Goal: Task Accomplishment & Management: Manage account settings

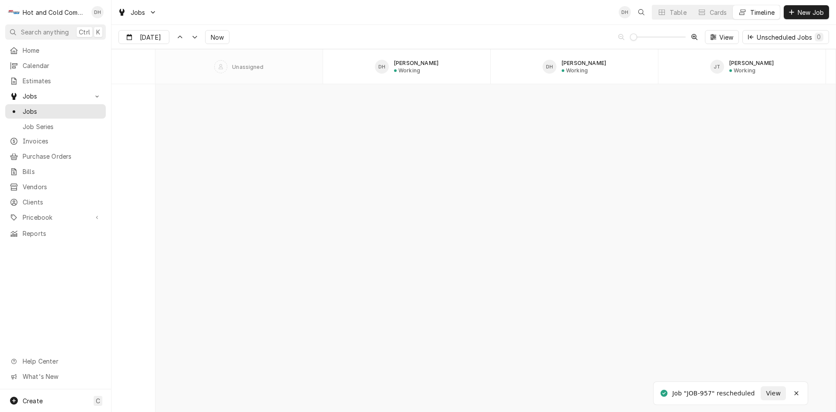
scroll to position [7494, 0]
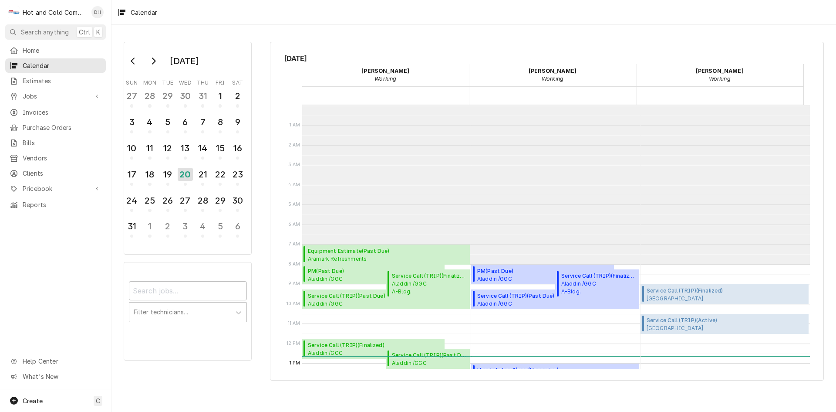
scroll to position [159, 0]
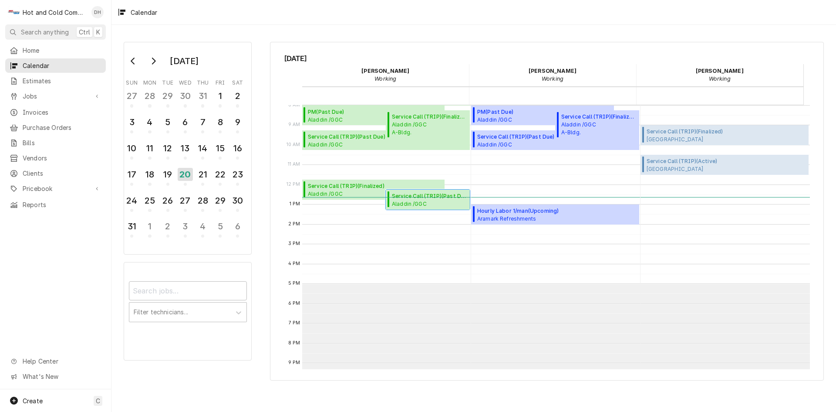
click at [410, 200] on span "Service Call (TRIP) ( Past Due )" at bounding box center [429, 196] width 75 height 8
drag, startPoint x: 38, startPoint y: 399, endPoint x: 74, endPoint y: 345, distance: 64.4
click at [38, 399] on span "Create" at bounding box center [33, 400] width 20 height 7
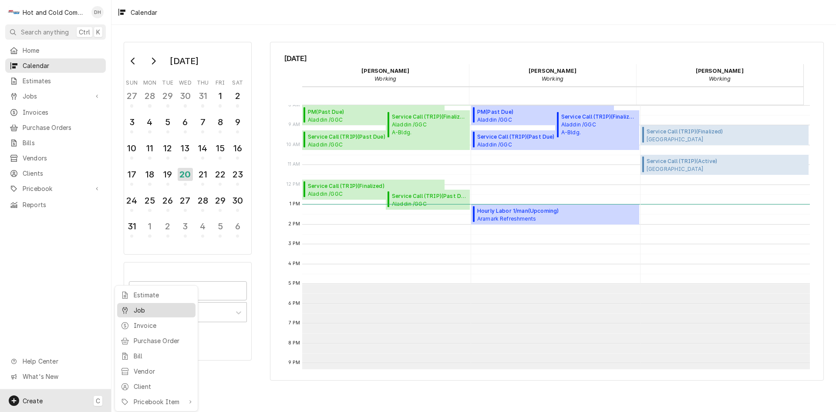
click at [139, 310] on div "Job" at bounding box center [163, 309] width 58 height 9
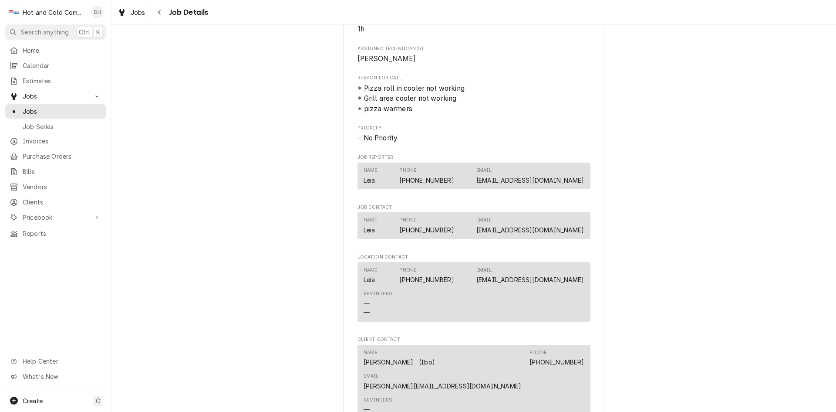
scroll to position [726, 0]
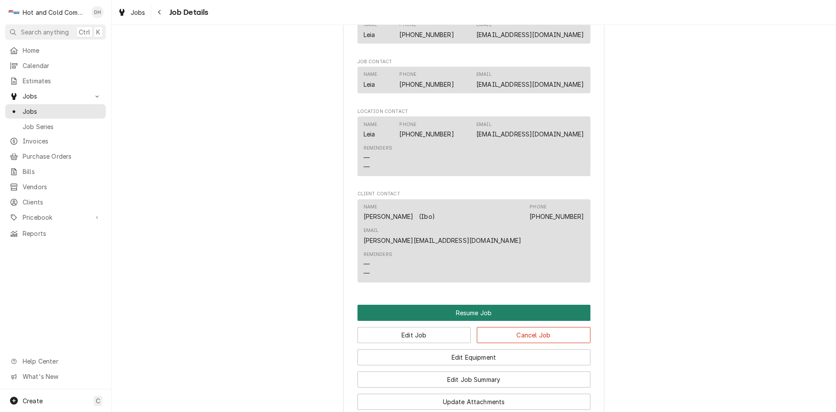
click at [481, 305] on button "Resume Job" at bounding box center [474, 313] width 233 height 16
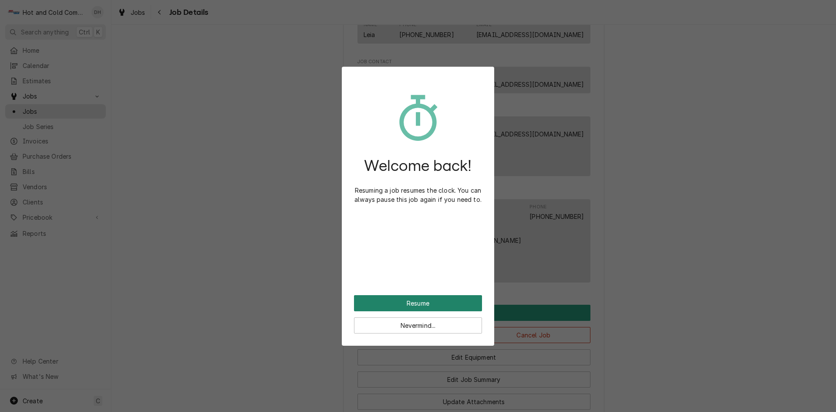
drag, startPoint x: 432, startPoint y: 303, endPoint x: 460, endPoint y: 293, distance: 29.5
click at [433, 303] on button "Resume" at bounding box center [418, 303] width 128 height 16
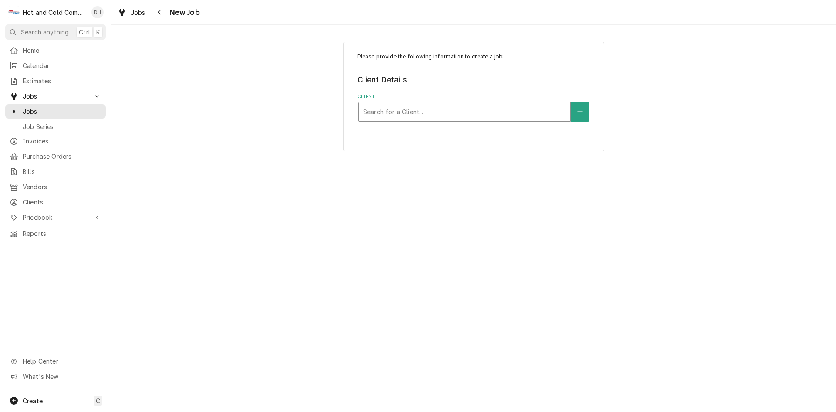
drag, startPoint x: 487, startPoint y: 111, endPoint x: 475, endPoint y: 112, distance: 11.8
click at [483, 113] on div "Client" at bounding box center [464, 112] width 203 height 16
type input "Aladdin"
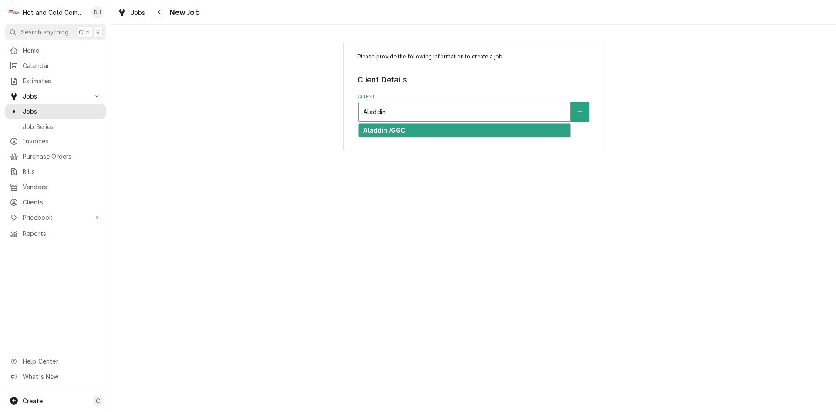
click at [470, 127] on div "Aladdin /GGC" at bounding box center [465, 131] width 212 height 14
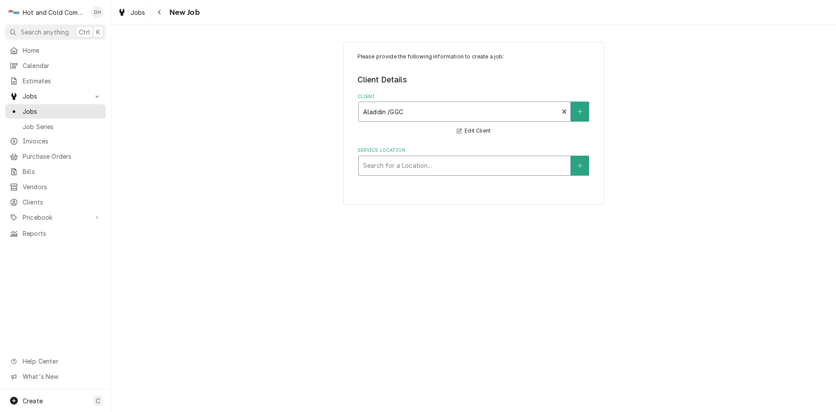
click at [464, 167] on div "Service Location" at bounding box center [464, 166] width 203 height 16
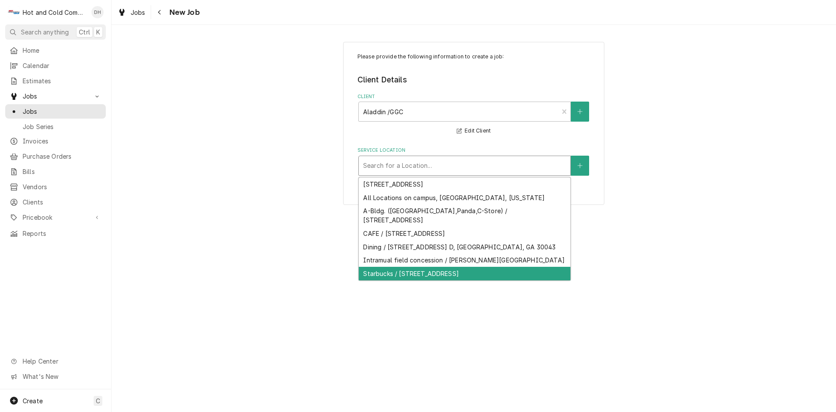
click at [423, 280] on div "Starbucks / [STREET_ADDRESS]" at bounding box center [465, 274] width 212 height 14
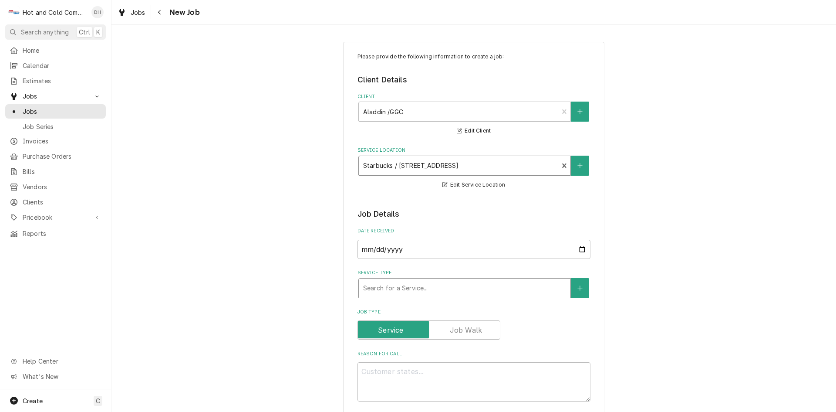
click at [460, 290] on div "Service Type" at bounding box center [464, 288] width 203 height 16
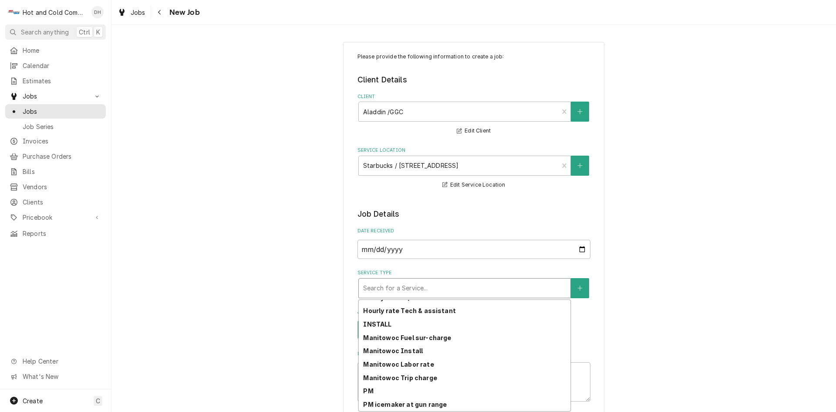
scroll to position [245, 0]
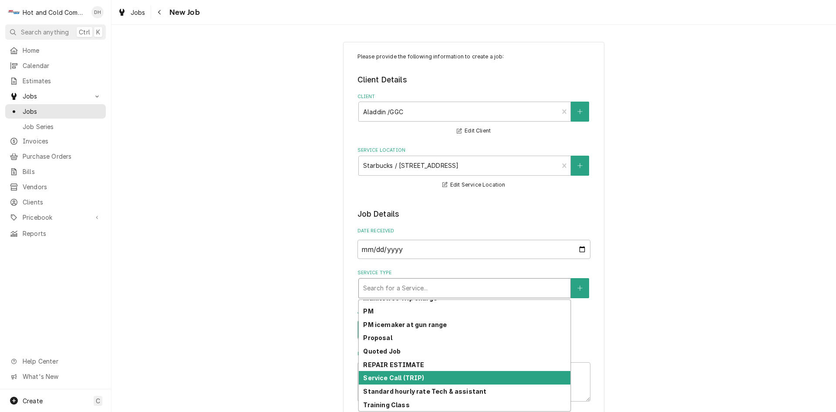
click at [406, 378] on strong "Service Call (TRIP)" at bounding box center [393, 377] width 61 height 7
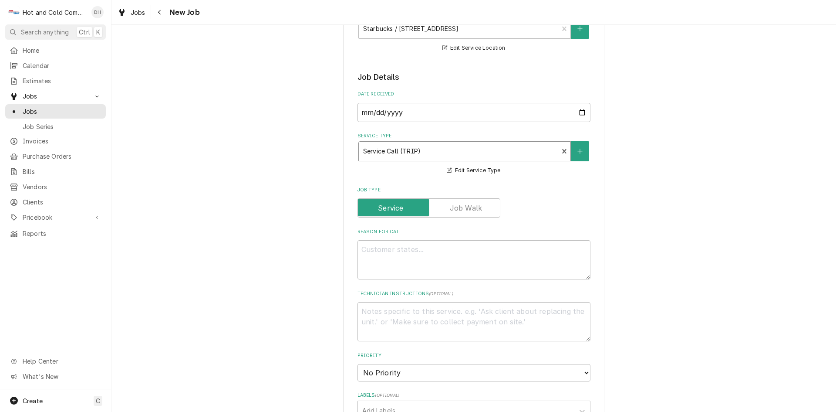
scroll to position [145, 0]
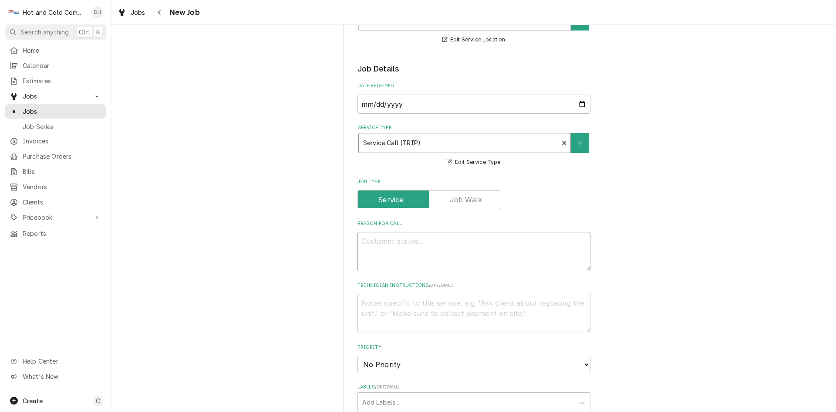
click at [465, 248] on textarea "Reason For Call" at bounding box center [474, 251] width 233 height 39
type textarea "x"
type textarea "R"
type textarea "x"
type textarea "Re"
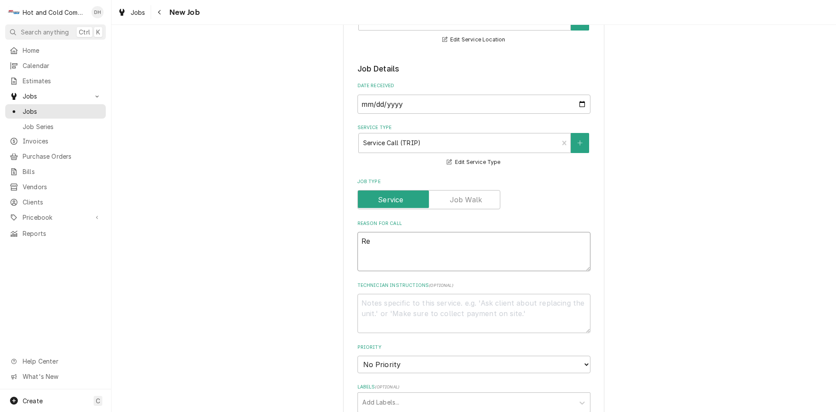
type textarea "x"
type textarea "Rea"
type textarea "x"
type textarea "Reac"
type textarea "x"
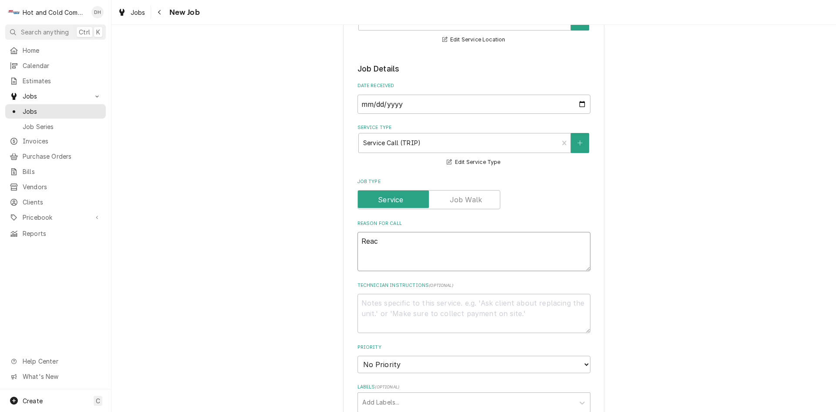
type textarea "Reach"
type textarea "x"
type textarea "Reach"
type textarea "x"
type textarea "Reach i"
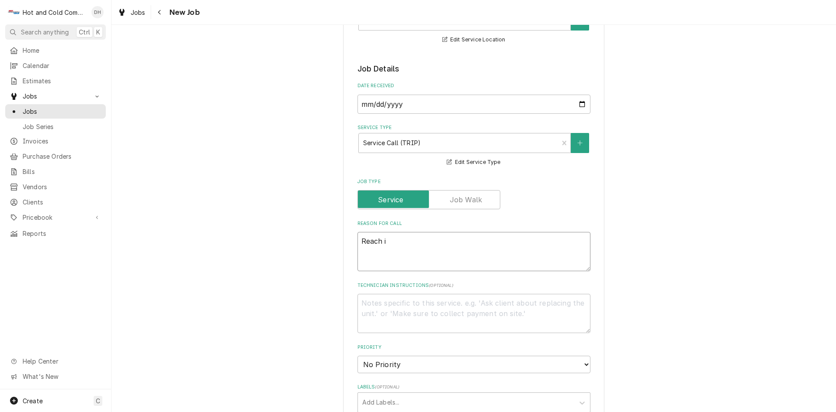
type textarea "x"
type textarea "Reach in"
type textarea "x"
type textarea "Reach in"
type textarea "x"
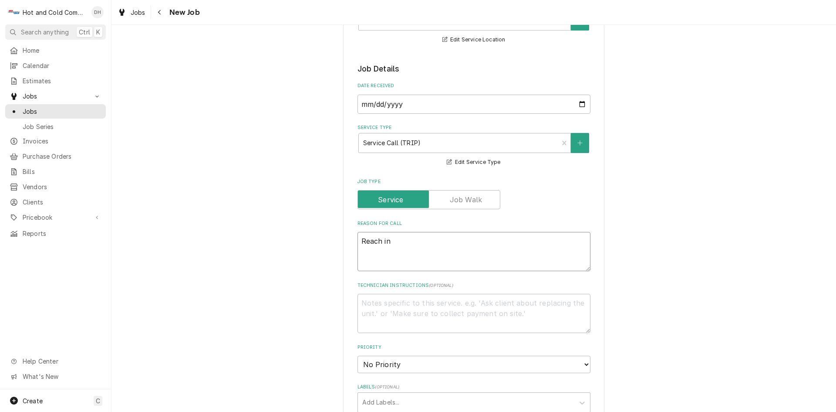
type textarea "Reach in f"
type textarea "x"
type textarea "Reach in fr"
type textarea "x"
type textarea "Reach in fre"
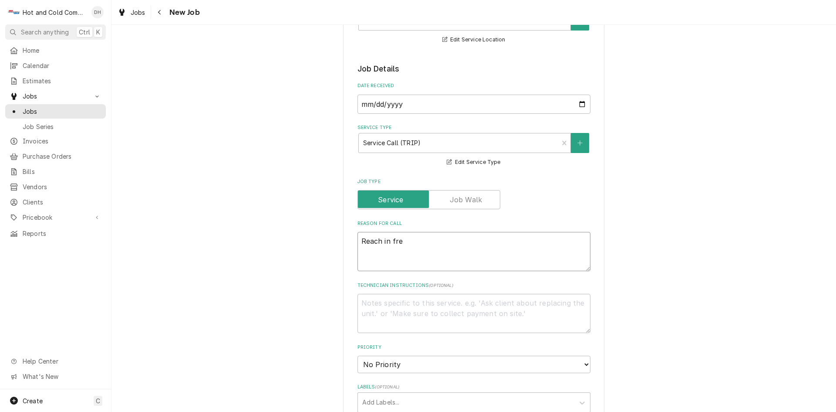
type textarea "x"
type textarea "Reach in free"
type textarea "x"
type textarea "Reach in freez"
type textarea "x"
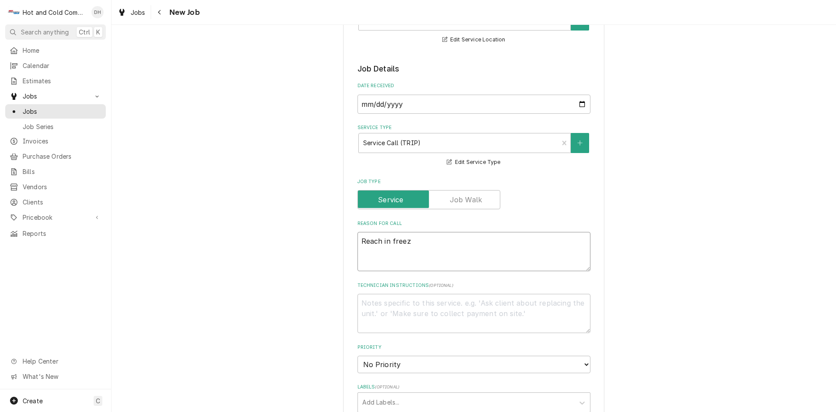
type textarea "Reach in freeze"
type textarea "x"
type textarea "Reach in freezer"
type textarea "x"
type textarea "Reach in freezer"
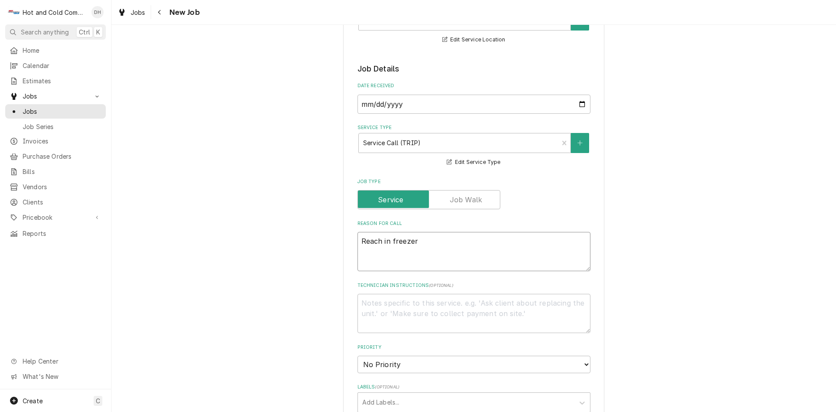
type textarea "x"
type textarea "Reach in freezer d"
type textarea "x"
type textarea "Reach in freezer do"
type textarea "x"
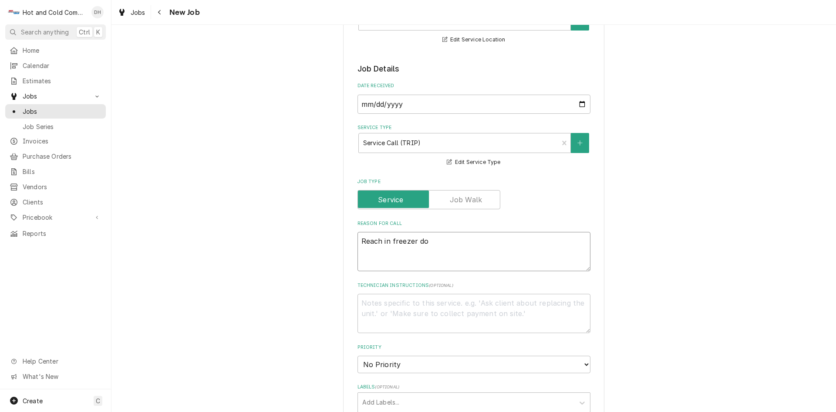
type textarea "Reach in freezer dow"
type textarea "x"
type textarea "Reach in freezer down"
type textarea "x"
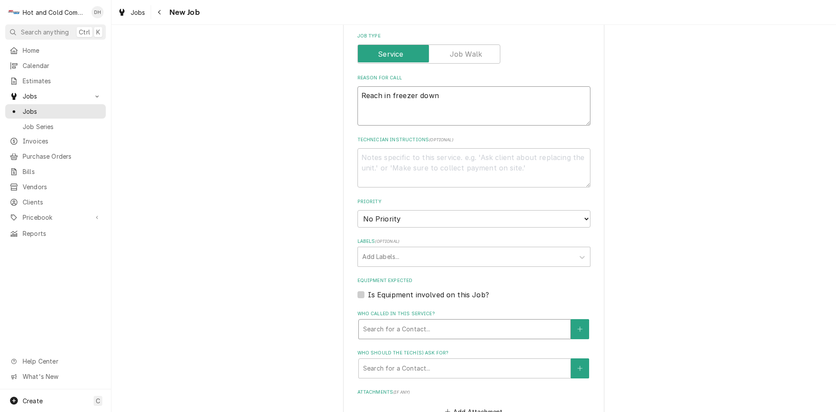
type textarea "Reach in freezer down"
click at [429, 324] on div "Who called in this service?" at bounding box center [464, 329] width 203 height 16
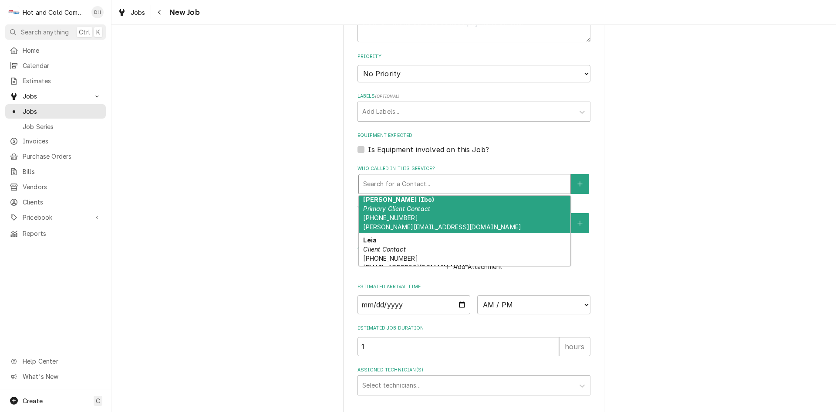
scroll to position [52, 0]
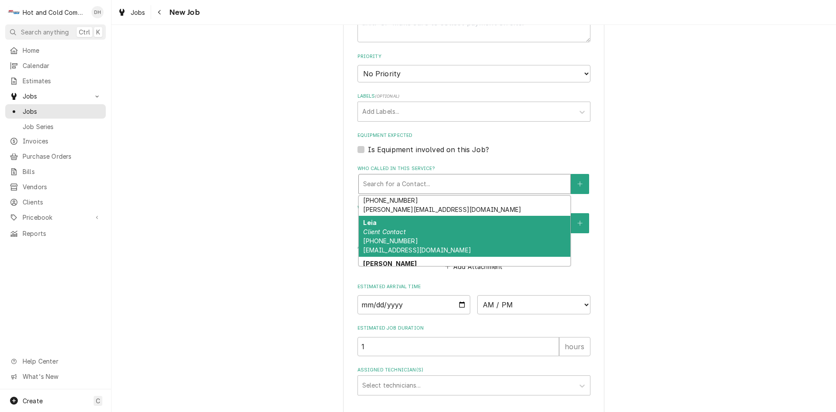
click at [478, 246] on div "Leia Client Contact (770) 905-0595 leia.kent@aladdinfood.com" at bounding box center [465, 236] width 212 height 41
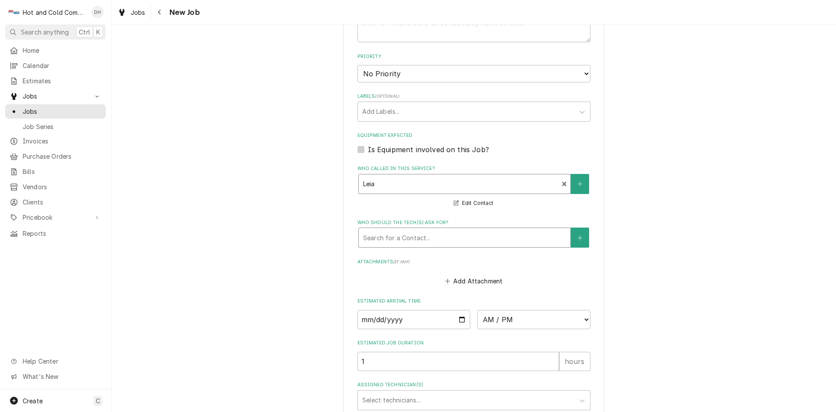
click at [507, 239] on div "Who should the tech(s) ask for?" at bounding box center [464, 238] width 203 height 16
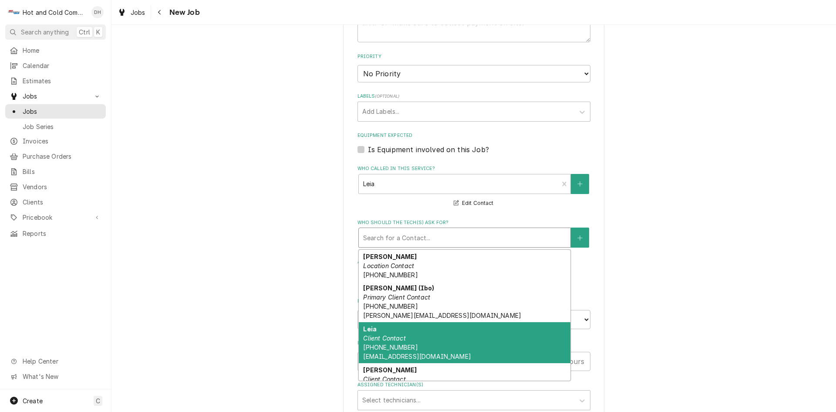
drag, startPoint x: 386, startPoint y: 337, endPoint x: 419, endPoint y: 327, distance: 35.0
click at [388, 336] on em "Client Contact" at bounding box center [384, 337] width 42 height 7
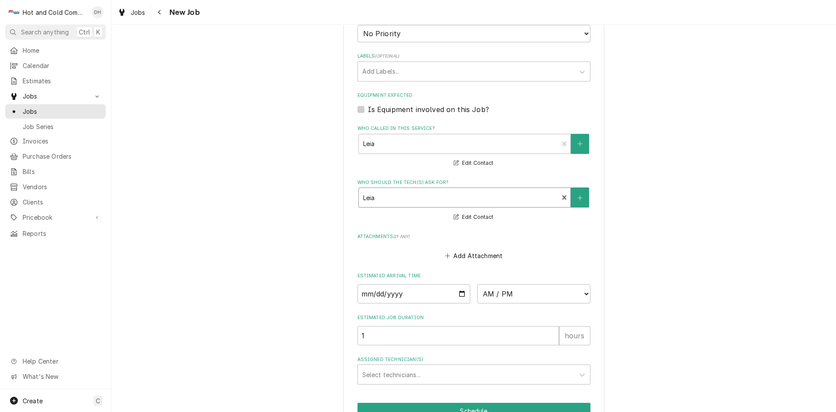
scroll to position [524, 0]
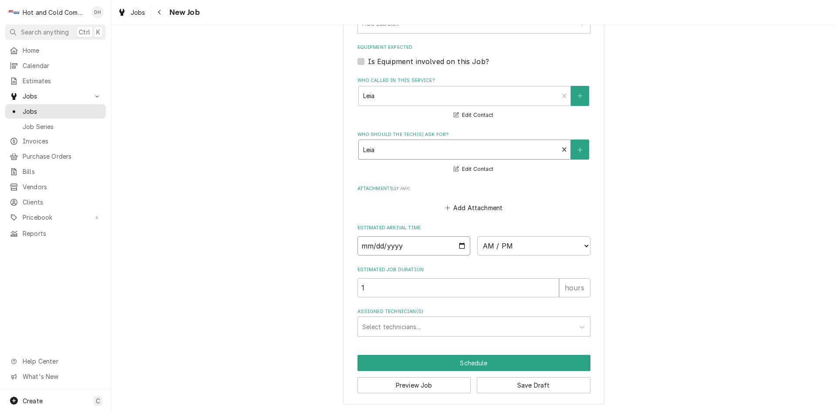
click at [458, 245] on input "Date" at bounding box center [414, 245] width 113 height 19
type textarea "x"
type input "2025-08-20"
type textarea "x"
click at [583, 244] on select "AM / PM 6:00 AM 6:15 AM 6:30 AM 6:45 AM 7:00 AM 7:15 AM 7:30 AM 7:45 AM 8:00 AM…" at bounding box center [533, 245] width 113 height 19
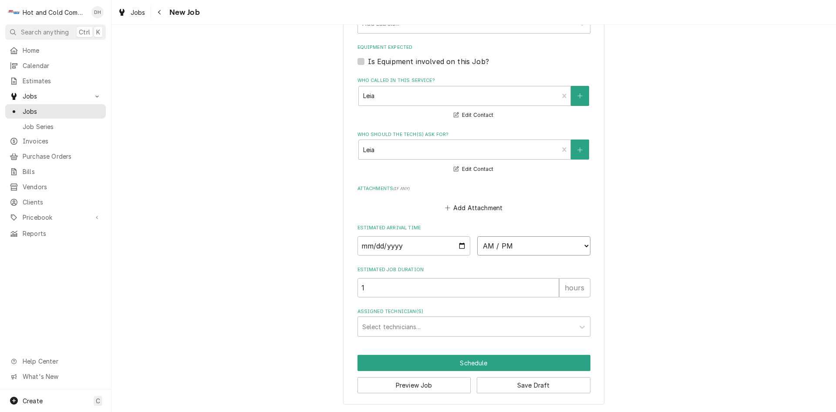
select select "13:00:00"
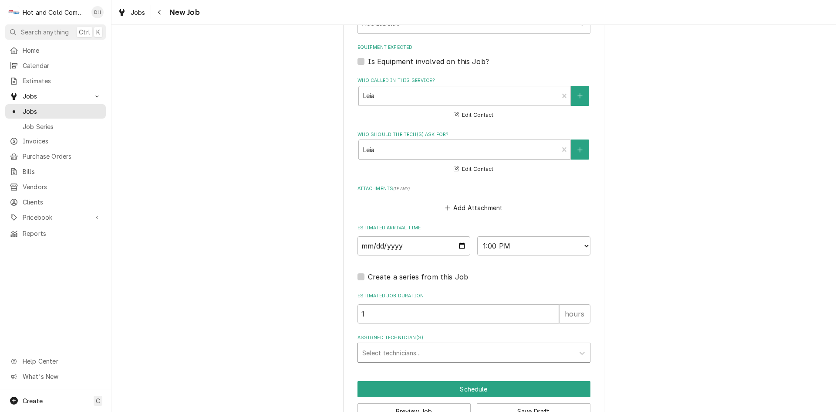
click at [410, 352] on div "Assigned Technician(s)" at bounding box center [466, 353] width 208 height 16
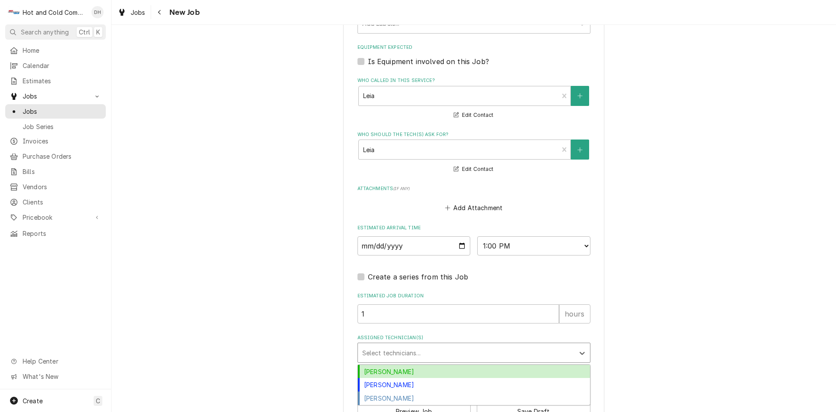
click at [411, 370] on div "Daryl Harris" at bounding box center [474, 372] width 232 height 14
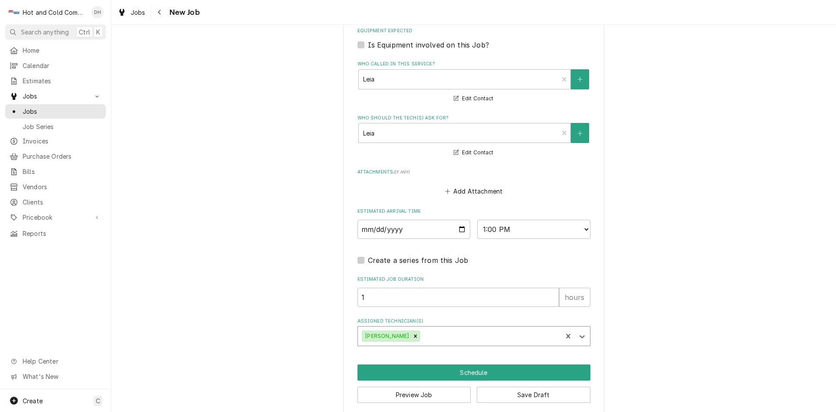
scroll to position [550, 0]
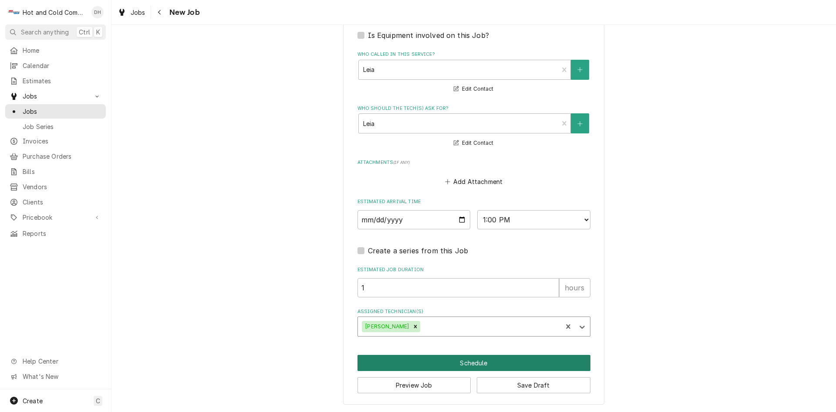
drag, startPoint x: 478, startPoint y: 366, endPoint x: 524, endPoint y: 353, distance: 47.0
click at [479, 365] on button "Schedule" at bounding box center [474, 363] width 233 height 16
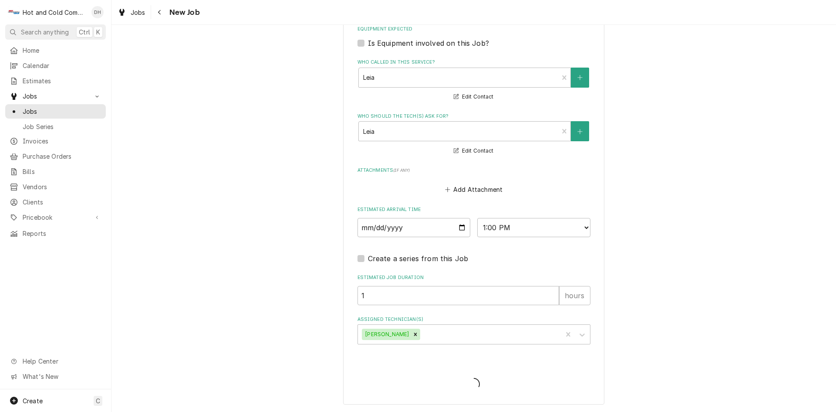
scroll to position [542, 0]
type textarea "x"
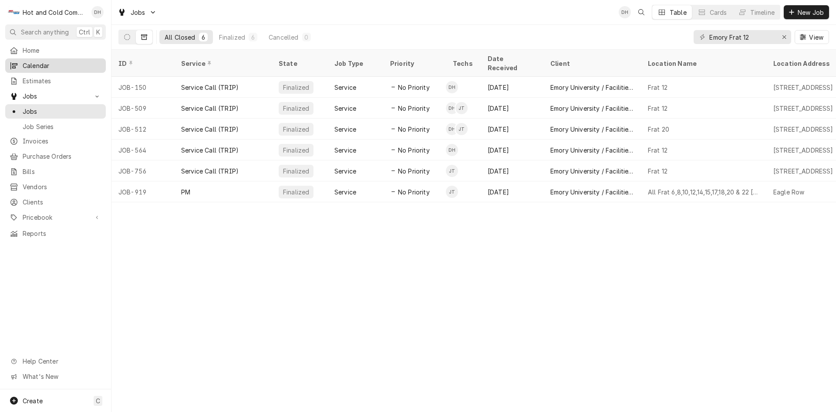
click at [34, 64] on span "Calendar" at bounding box center [62, 65] width 79 height 9
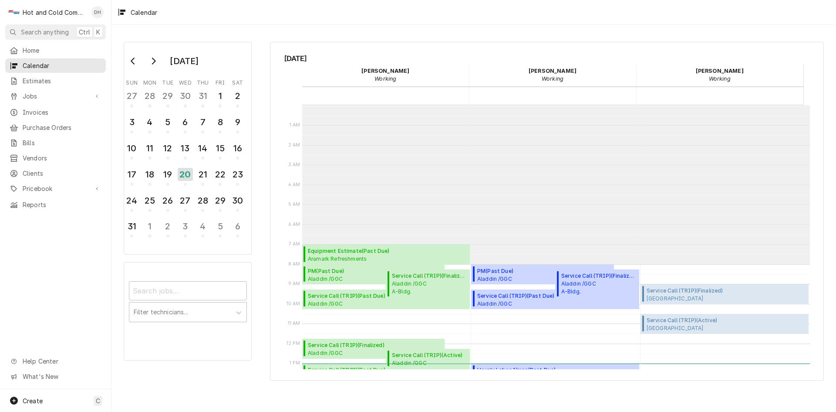
scroll to position [159, 0]
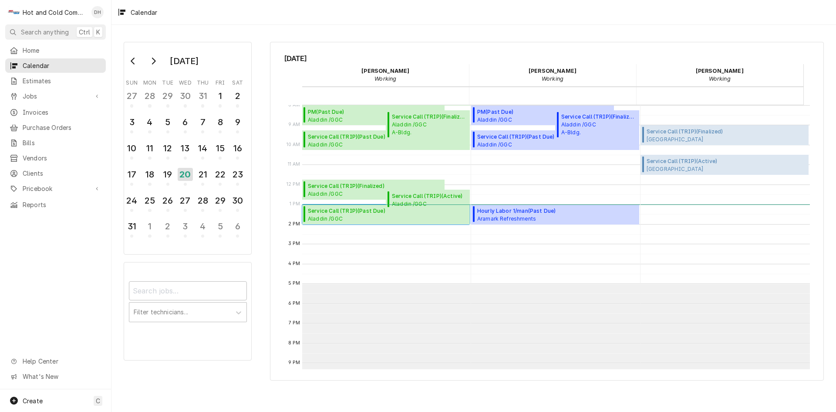
click at [345, 218] on span "Aladdin /GGC Starbucks / [STREET_ADDRESS]" at bounding box center [349, 218] width 83 height 7
click at [423, 196] on span "Service Call (TRIP) ( Active )" at bounding box center [429, 196] width 75 height 8
click at [50, 108] on span "Invoices" at bounding box center [62, 112] width 79 height 9
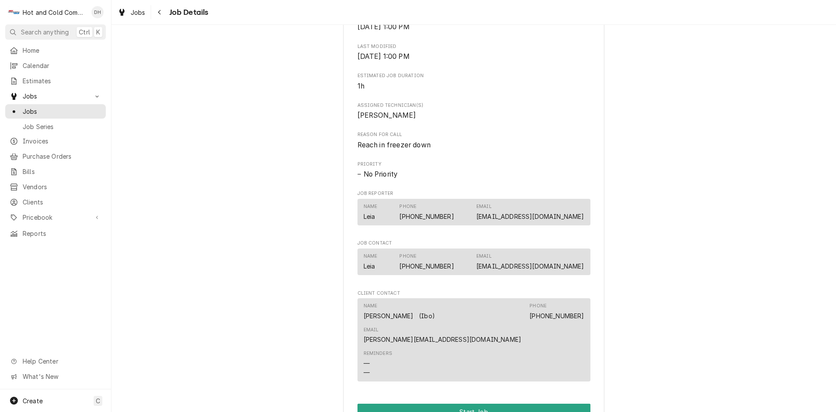
scroll to position [436, 0]
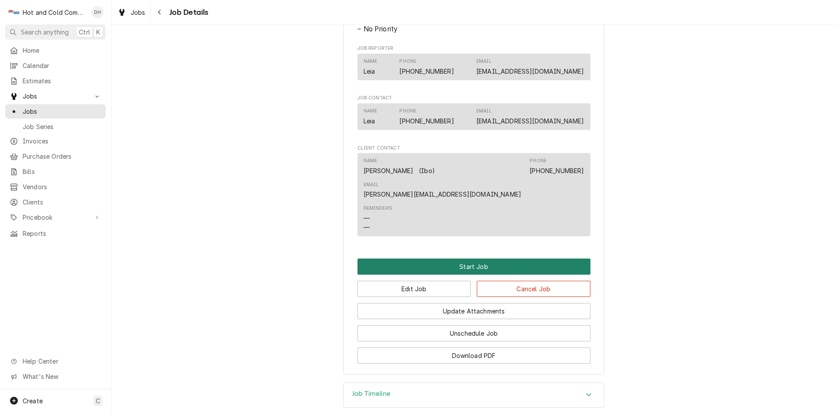
click at [480, 258] on button "Start Job" at bounding box center [474, 266] width 233 height 16
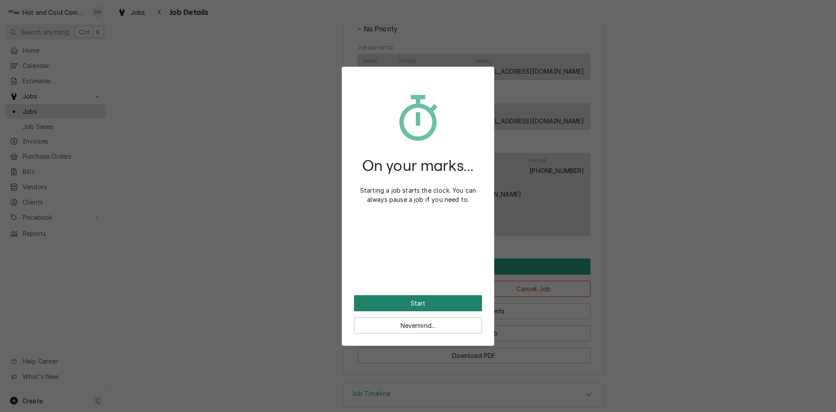
click at [432, 303] on button "Start" at bounding box center [418, 303] width 128 height 16
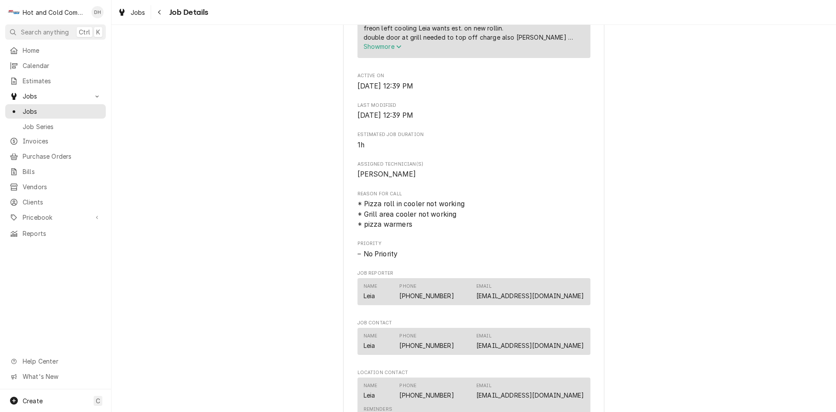
scroll to position [726, 0]
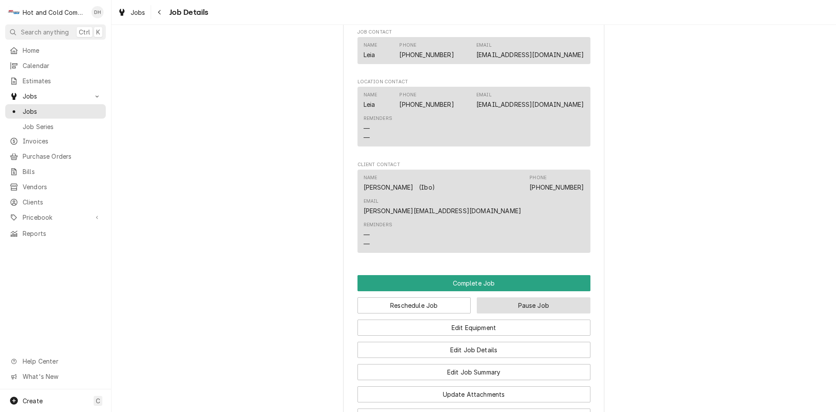
click at [531, 297] on button "Pause Job" at bounding box center [534, 305] width 114 height 16
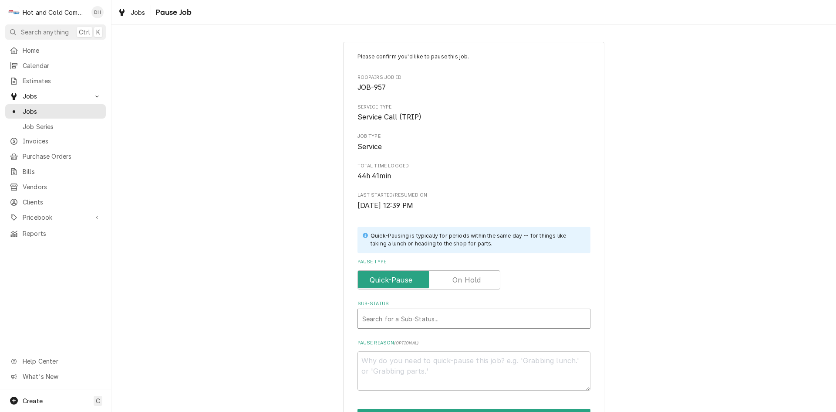
click at [532, 319] on div "Sub-Status" at bounding box center [473, 319] width 223 height 16
click at [375, 350] on strong "Parts Pick-Up" at bounding box center [384, 350] width 44 height 7
click at [413, 366] on textarea "Which part(s) & why?" at bounding box center [474, 370] width 233 height 39
type textarea "x"
type textarea "c"
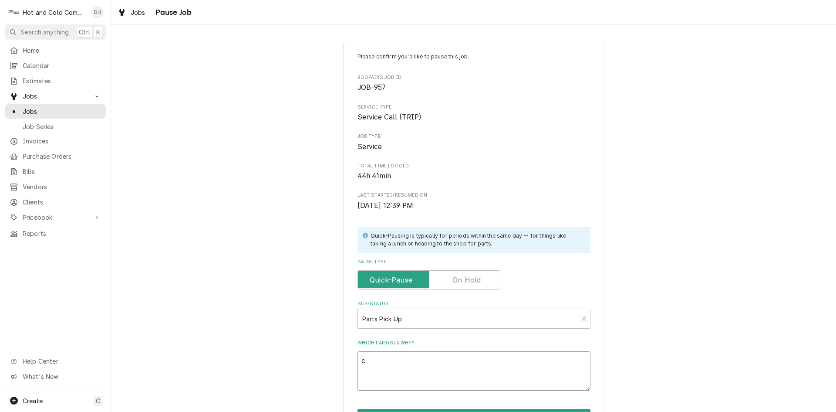
type textarea "x"
type textarea "co"
type textarea "x"
type textarea "cor"
type textarea "x"
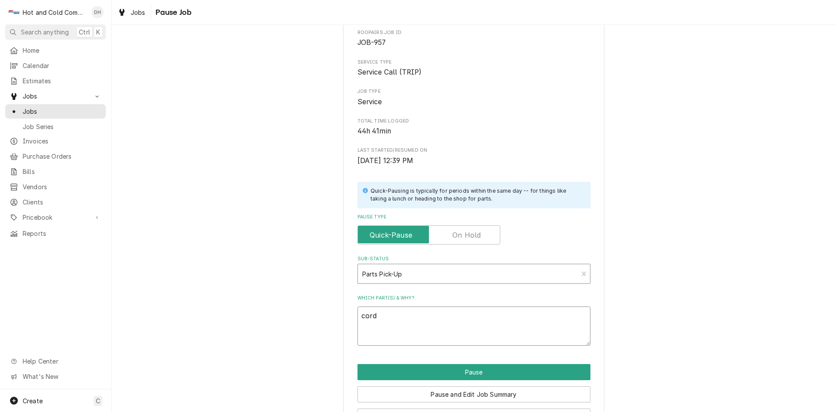
scroll to position [76, 0]
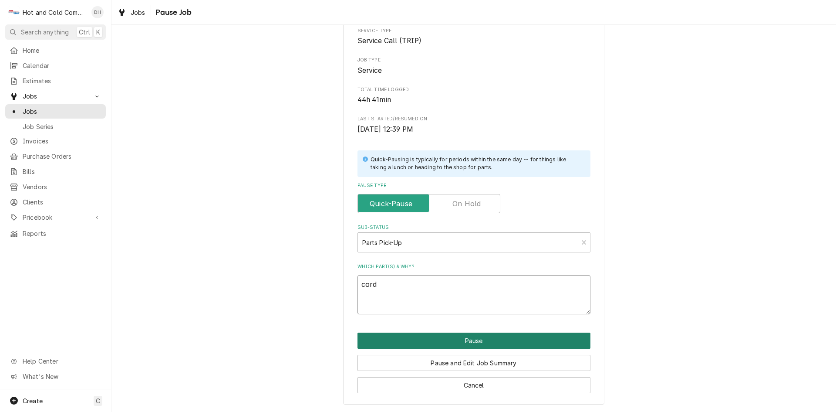
type textarea "cord"
click at [473, 339] on button "Pause" at bounding box center [474, 340] width 233 height 16
type textarea "x"
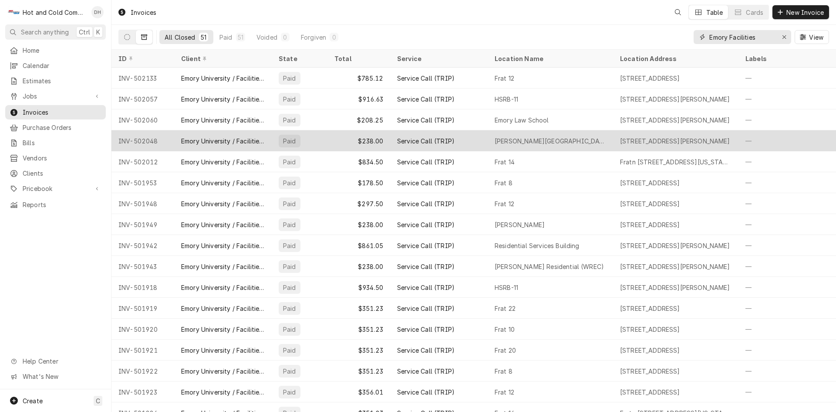
drag, startPoint x: 784, startPoint y: 33, endPoint x: 796, endPoint y: 139, distance: 106.9
click at [785, 34] on div "Erase input" at bounding box center [784, 37] width 9 height 9
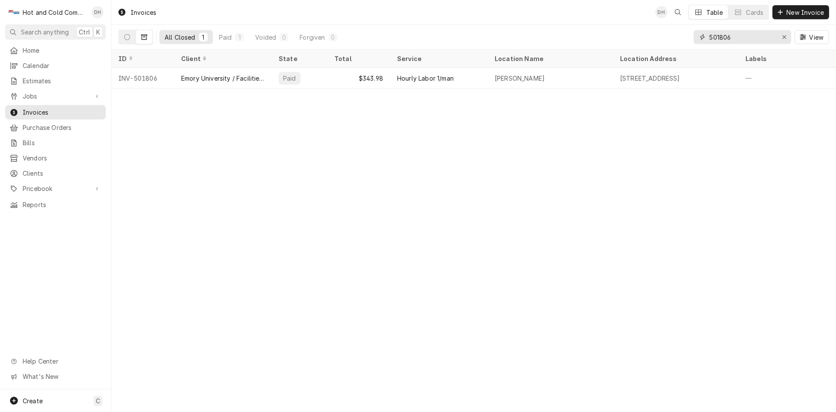
click at [747, 33] on input "501806" at bounding box center [742, 37] width 65 height 14
type input "5"
type input "501884"
click at [47, 91] on span "Jobs" at bounding box center [56, 95] width 66 height 9
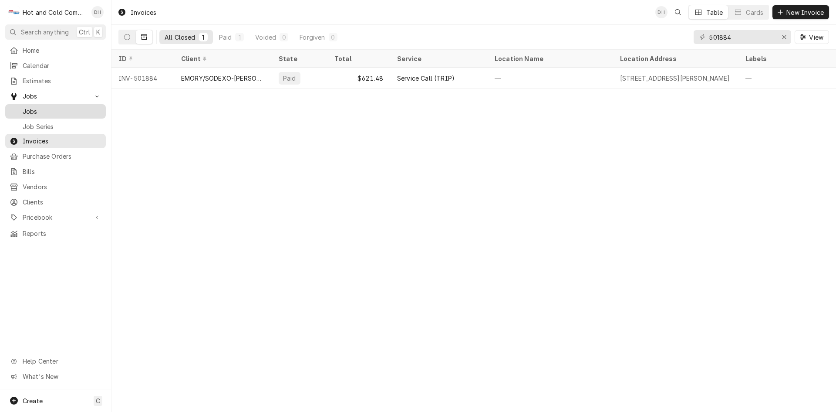
drag, startPoint x: 64, startPoint y: 112, endPoint x: 71, endPoint y: 112, distance: 6.5
click at [64, 111] on span "Jobs" at bounding box center [62, 111] width 79 height 9
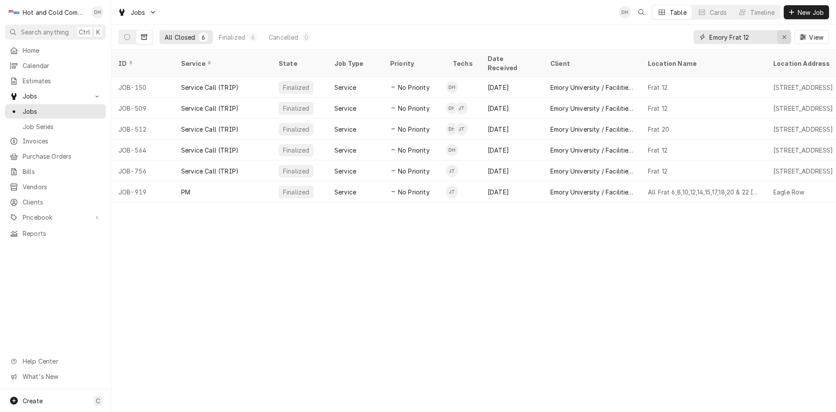
click at [786, 37] on icon "Erase input" at bounding box center [784, 37] width 5 height 6
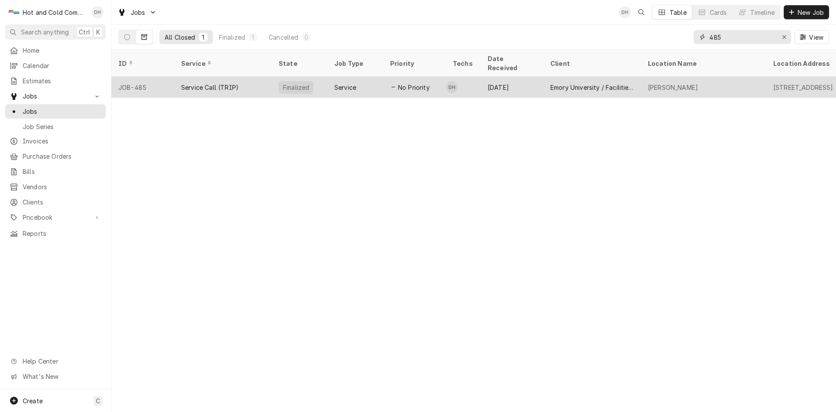
type input "485"
click at [383, 77] on div "Service" at bounding box center [356, 87] width 56 height 21
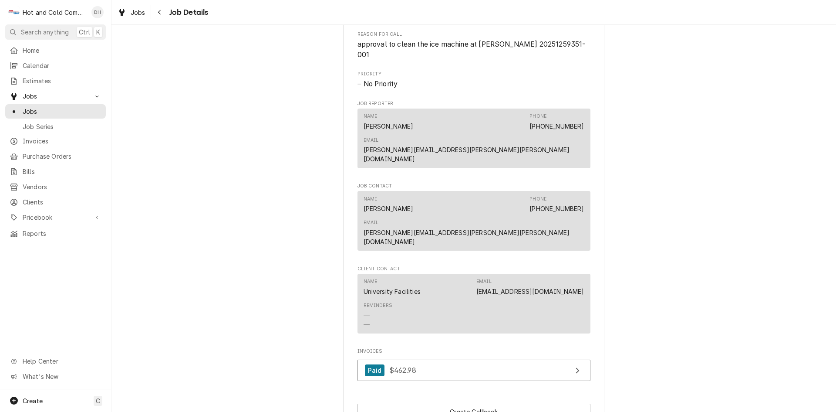
scroll to position [527, 0]
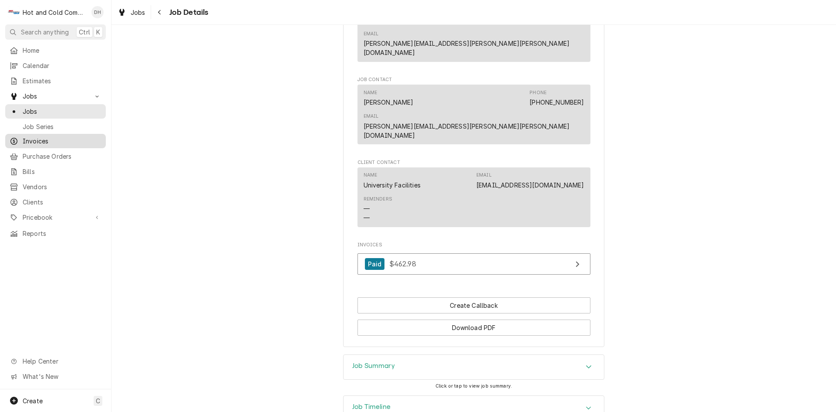
click at [51, 140] on span "Invoices" at bounding box center [62, 140] width 79 height 9
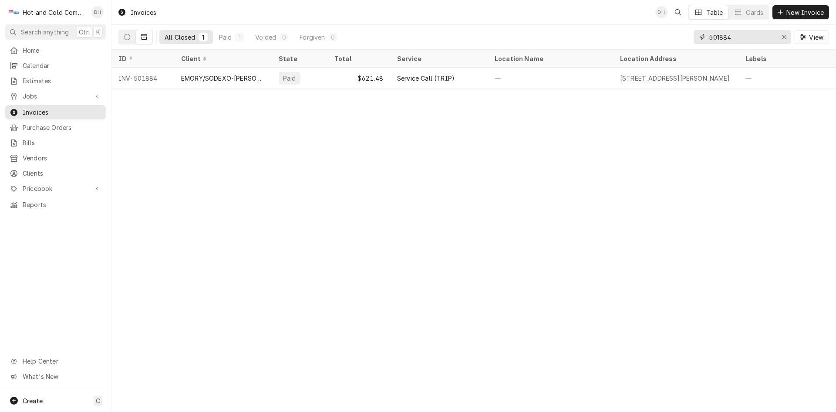
click at [755, 40] on input "501884" at bounding box center [742, 37] width 65 height 14
click at [763, 36] on input "501948" at bounding box center [742, 37] width 65 height 14
type input "501949"
click at [757, 114] on div "Invoices DH Table Cards New Invoice All Closed 1 Paid 1 Voided 0 Forgiven 0 501…" at bounding box center [474, 206] width 725 height 412
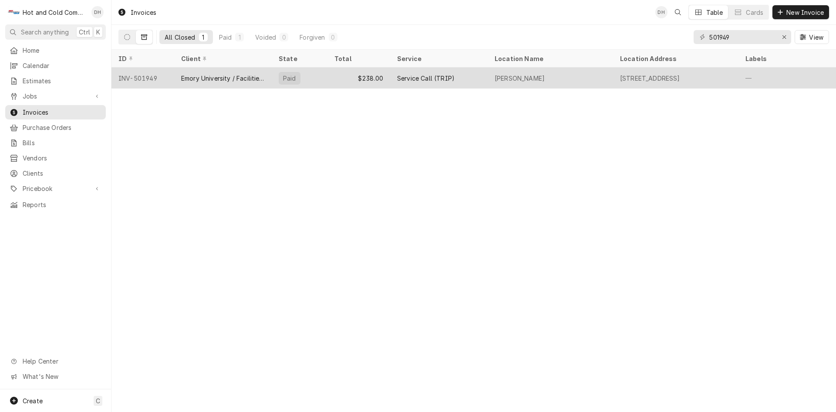
click at [340, 78] on div "$238.00" at bounding box center [359, 78] width 63 height 21
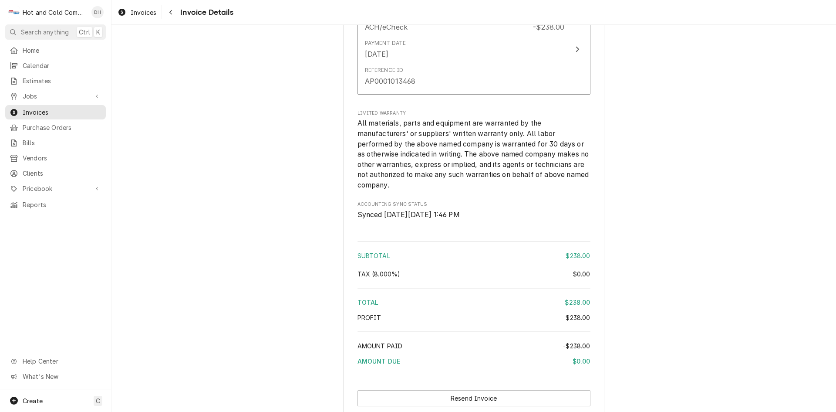
scroll to position [1121, 0]
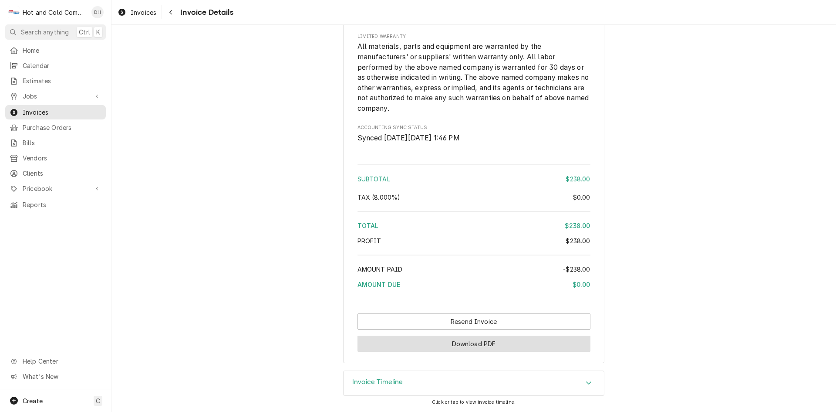
click at [471, 342] on button "Download PDF" at bounding box center [474, 343] width 233 height 16
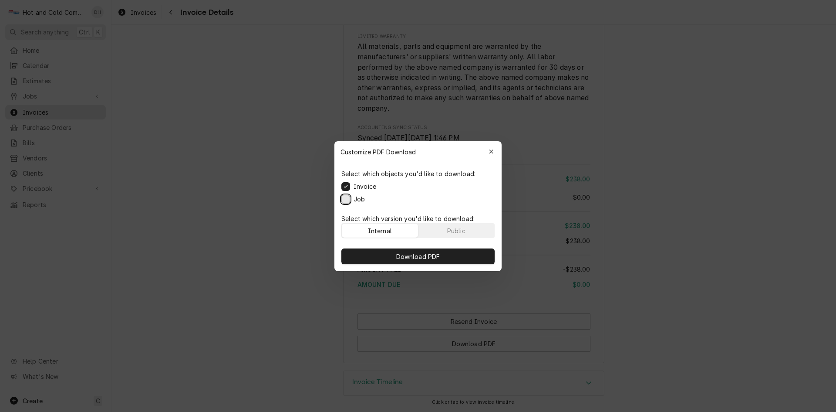
click at [344, 197] on button "Job" at bounding box center [346, 198] width 9 height 9
click at [422, 257] on span "Download PDF" at bounding box center [418, 255] width 47 height 9
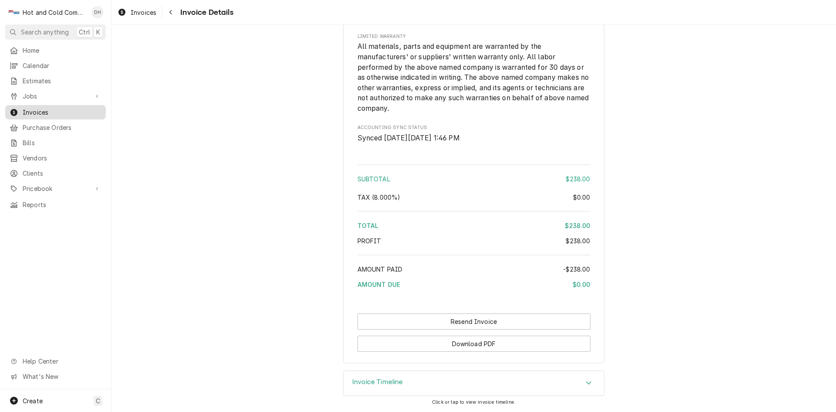
click at [58, 108] on span "Invoices" at bounding box center [62, 112] width 79 height 9
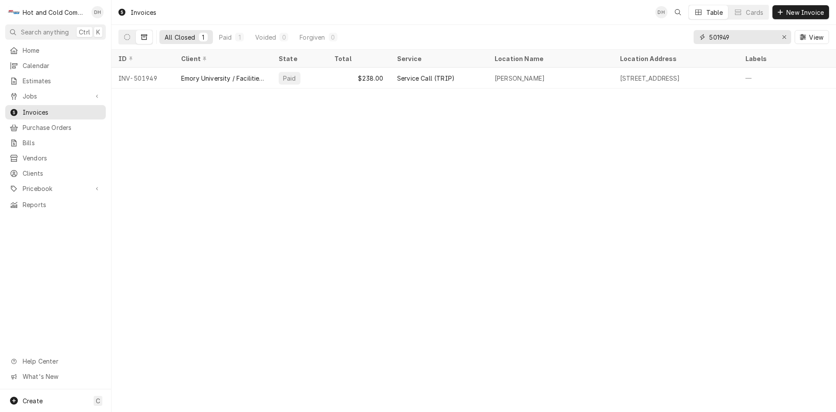
click at [768, 34] on input "501949" at bounding box center [742, 37] width 65 height 14
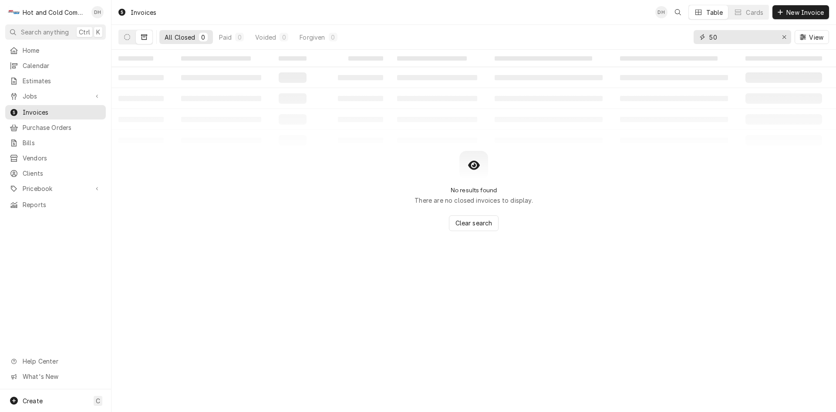
type input "5"
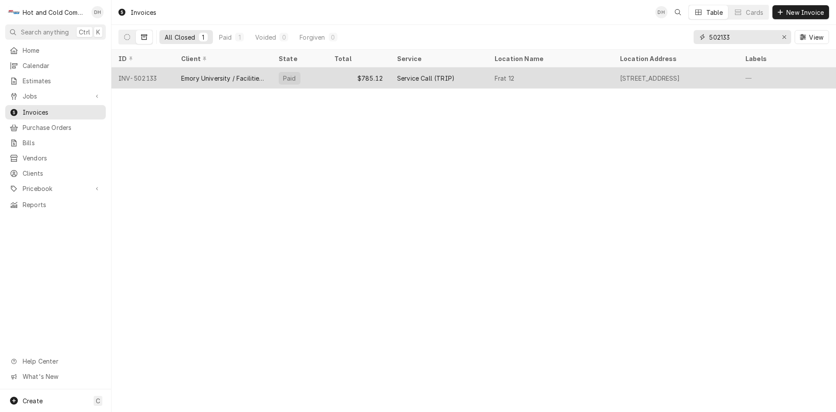
type input "502133"
click at [337, 74] on div "$785.12" at bounding box center [359, 78] width 63 height 21
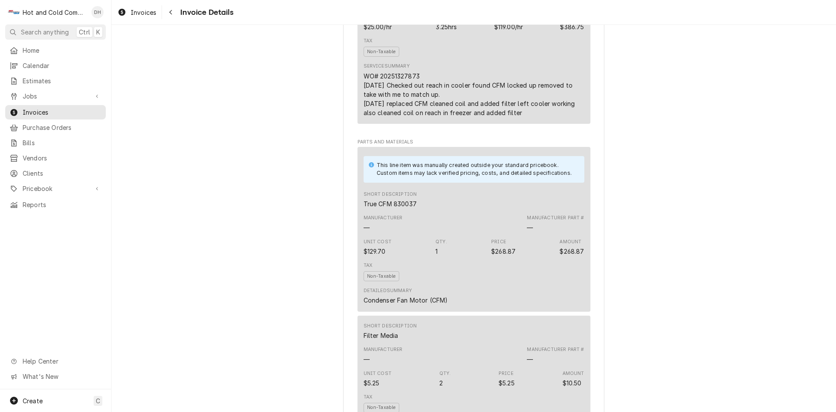
scroll to position [1359, 0]
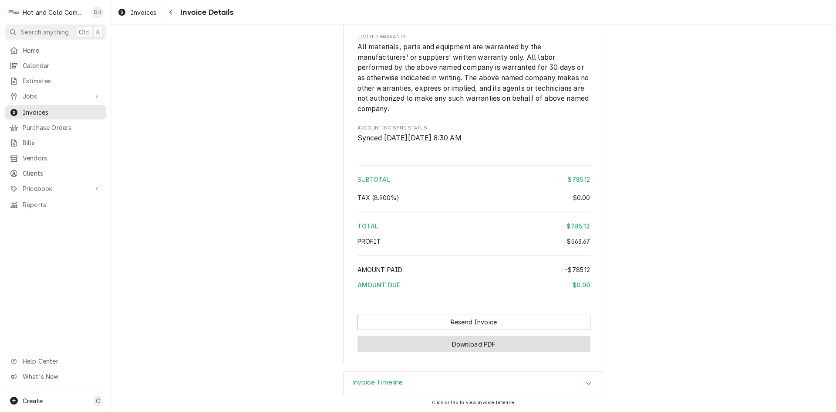
click at [454, 344] on button "Download PDF" at bounding box center [474, 344] width 233 height 16
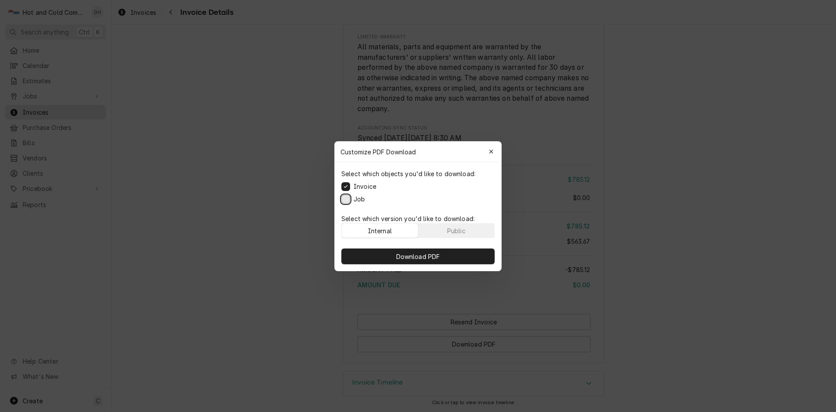
click at [346, 198] on button "Job" at bounding box center [346, 198] width 9 height 9
click at [419, 257] on span "Download PDF" at bounding box center [418, 255] width 47 height 9
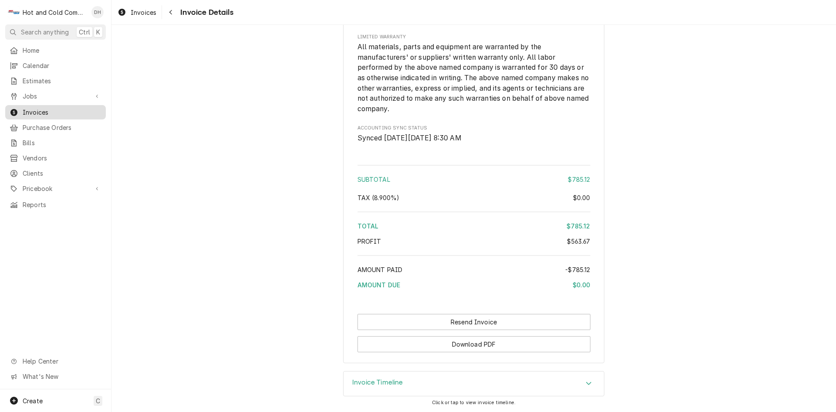
click at [44, 108] on span "Invoices" at bounding box center [62, 112] width 79 height 9
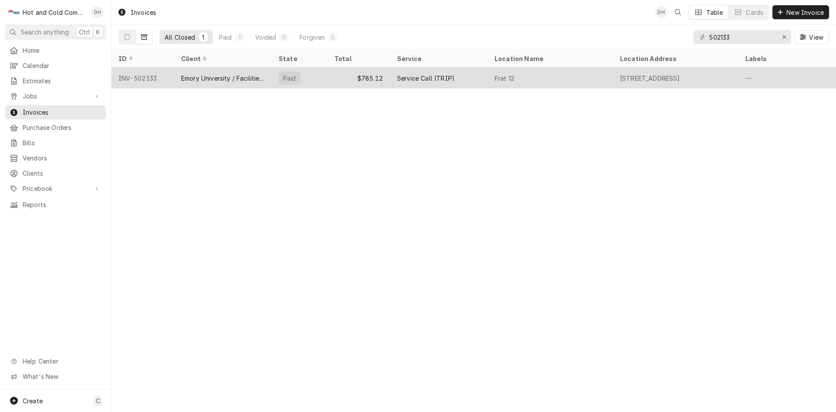
click at [343, 76] on div "$785.12" at bounding box center [359, 78] width 63 height 21
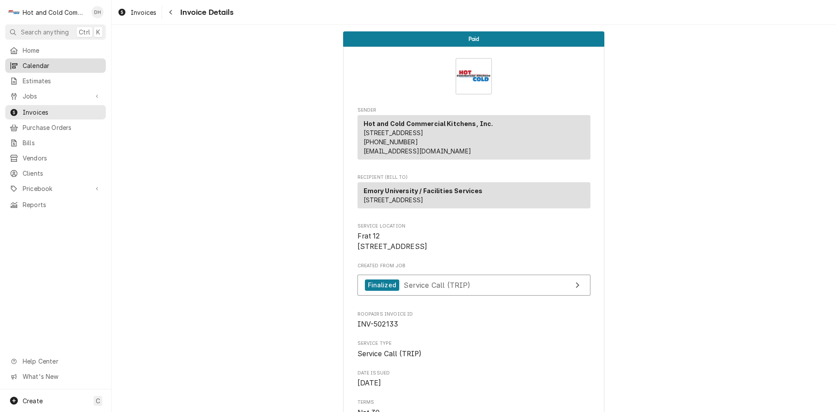
drag, startPoint x: 50, startPoint y: 65, endPoint x: 60, endPoint y: 65, distance: 10.0
click at [50, 65] on span "Calendar" at bounding box center [62, 65] width 79 height 9
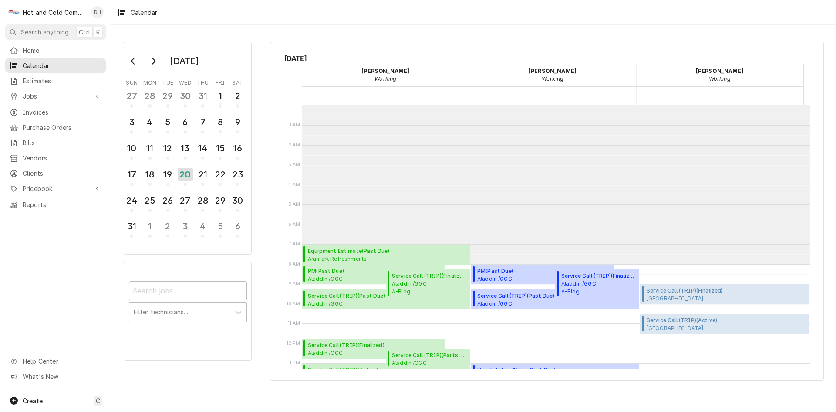
scroll to position [159, 0]
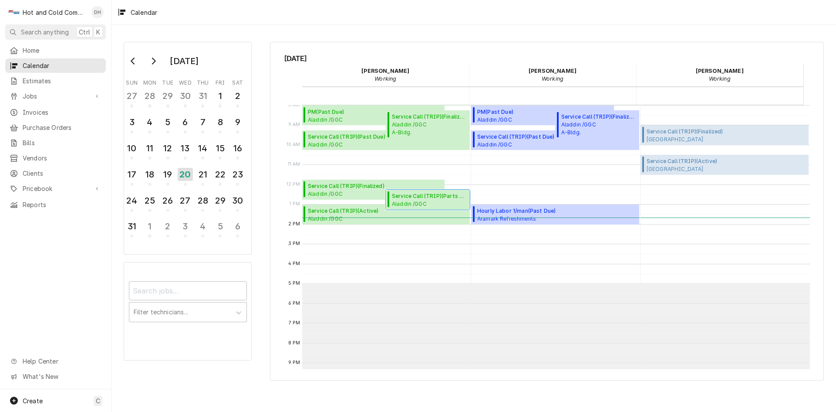
click at [417, 198] on span "Service Call (TRIP) ( Parts Pick-Up )" at bounding box center [429, 196] width 75 height 8
click at [412, 197] on span "Service Call (TRIP) ( Parts Pick-Up )" at bounding box center [429, 196] width 75 height 8
click at [344, 218] on span "Aladdin /GGC Starbucks / 1000 University Center Ln, Lawrenceville, GA 30043" at bounding box center [349, 218] width 83 height 7
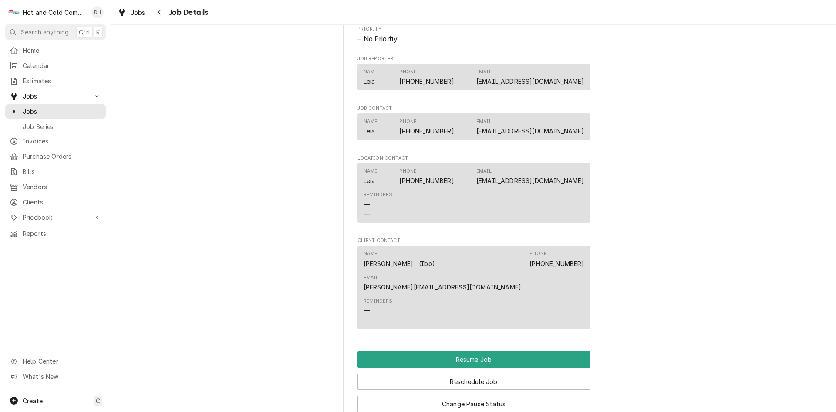
scroll to position [726, 0]
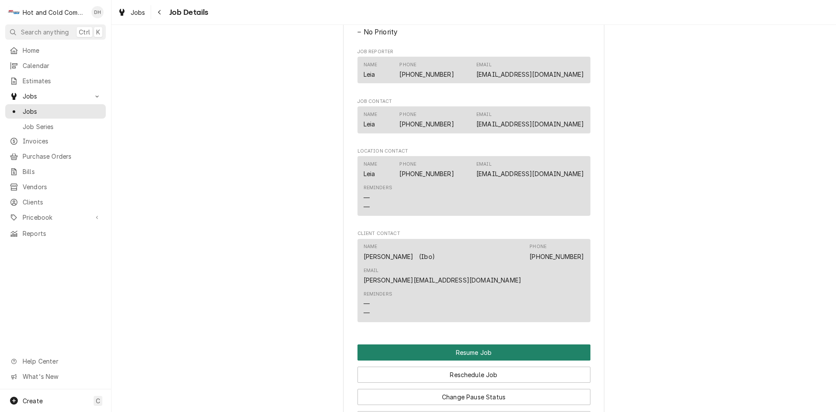
click at [494, 344] on button "Resume Job" at bounding box center [474, 352] width 233 height 16
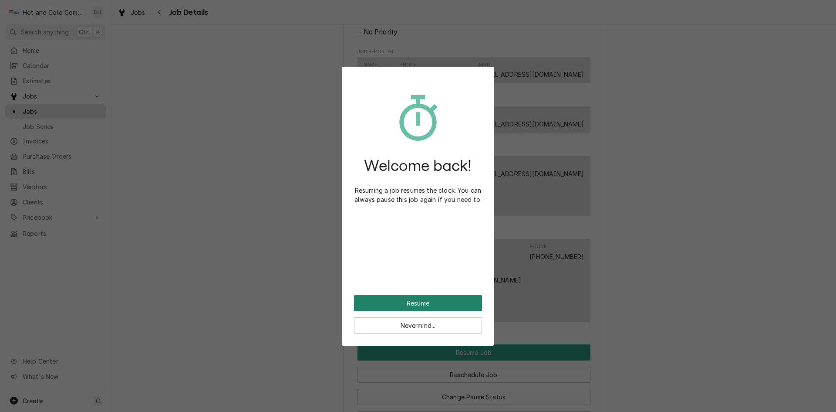
click at [422, 305] on button "Resume" at bounding box center [418, 303] width 128 height 16
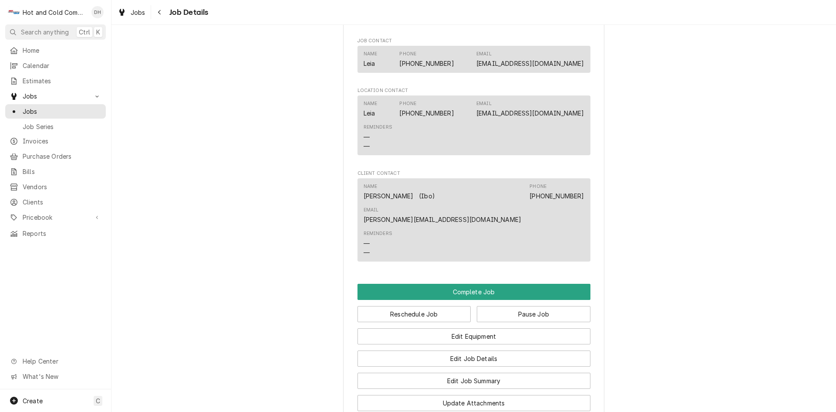
scroll to position [857, 0]
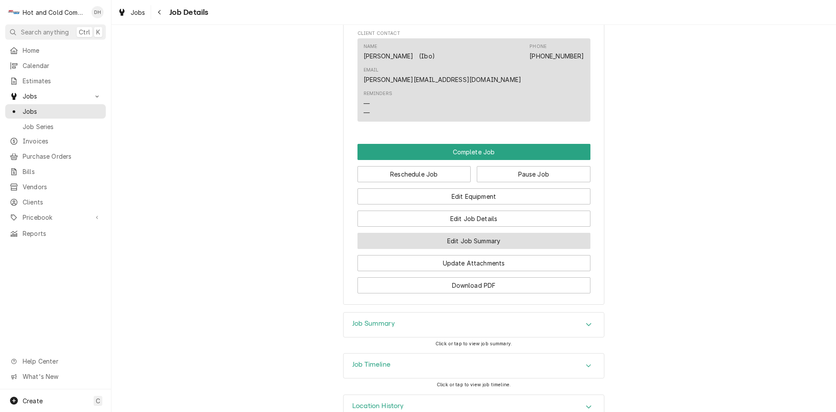
drag, startPoint x: 490, startPoint y: 215, endPoint x: 759, endPoint y: 109, distance: 288.7
click at [494, 233] on button "Edit Job Summary" at bounding box center [474, 241] width 233 height 16
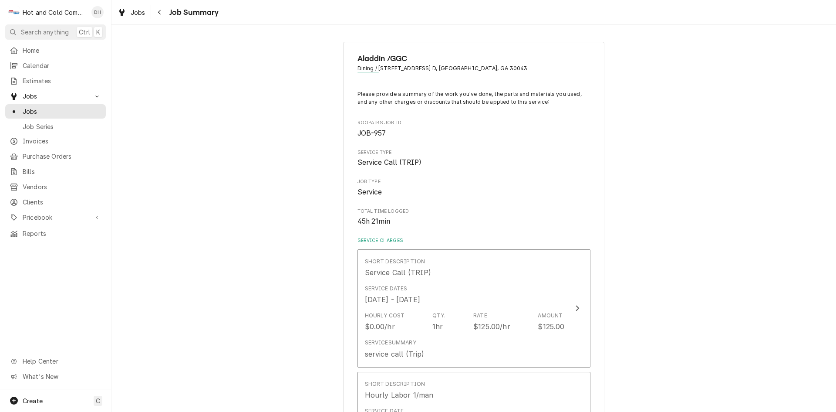
scroll to position [291, 0]
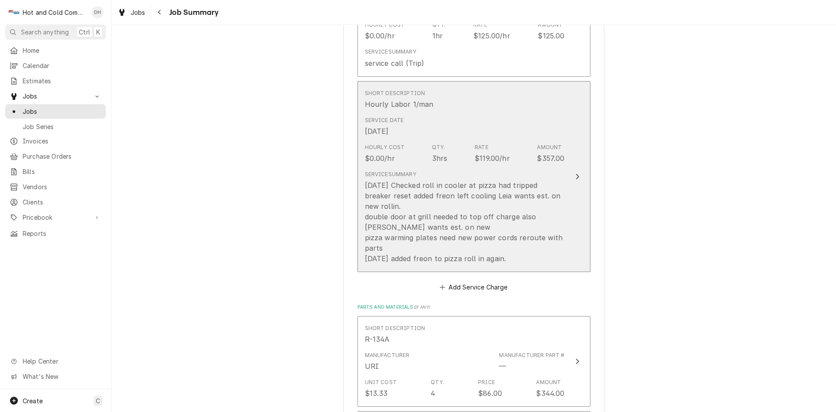
click at [564, 232] on button "Short Description Hourly Labor 1/man Service Date Aug 15, 2025 Hourly Cost $0.0…" at bounding box center [474, 176] width 233 height 191
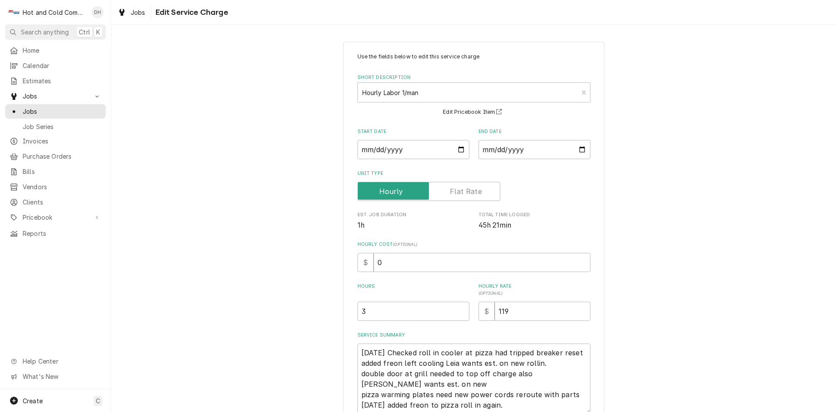
scroll to position [78, 0]
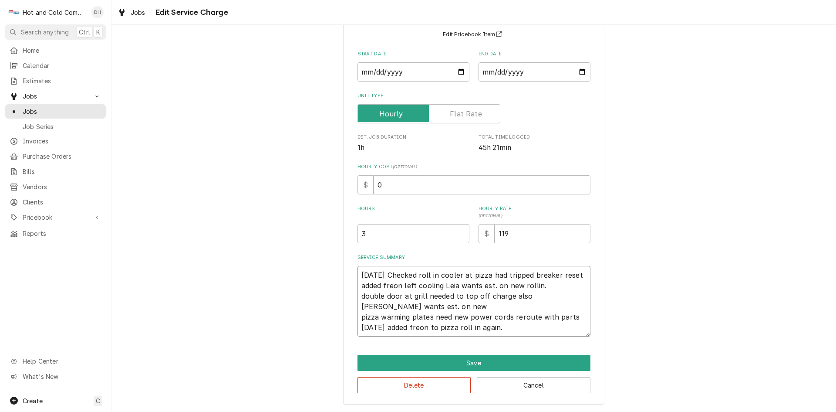
click at [565, 326] on textarea "8/15/25 Checked roll in cooler at pizza had tripped breaker reset added freon l…" at bounding box center [474, 301] width 233 height 71
type textarea "x"
type textarea "8/15/25 Checked roll in cooler at pizza had tripped breaker reset added freon l…"
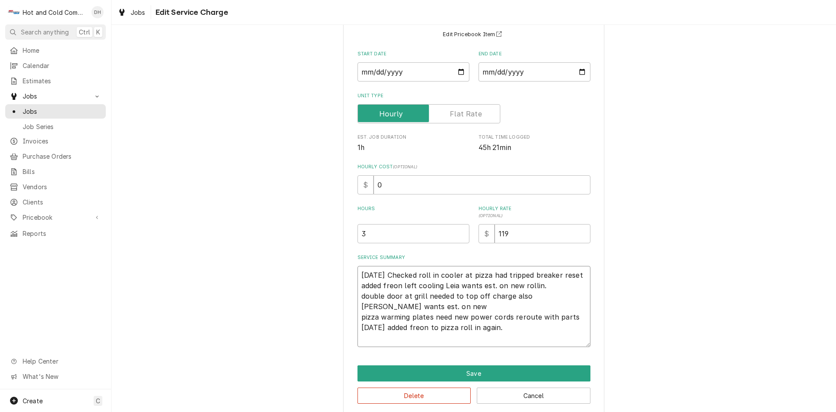
type textarea "x"
type textarea "8/15/25 Checked roll in cooler at pizza had tripped breaker reset added freon l…"
type textarea "x"
type textarea "8/15/25 Checked roll in cooler at pizza had tripped breaker reset added freon l…"
type textarea "x"
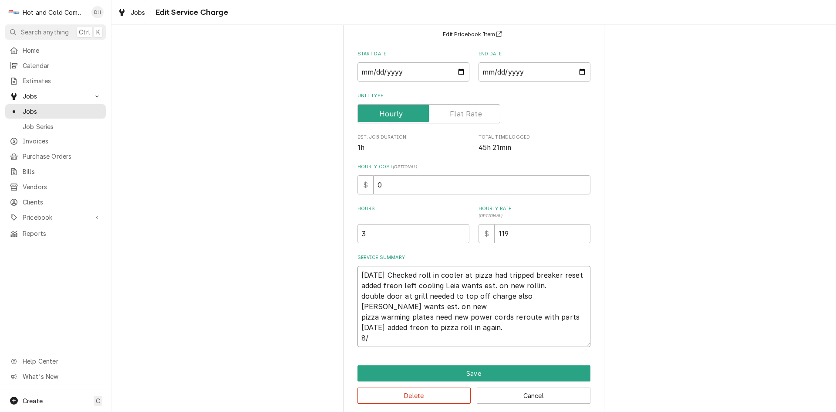
type textarea "8/15/25 Checked roll in cooler at pizza had tripped breaker reset added freon l…"
type textarea "x"
type textarea "8/15/25 Checked roll in cooler at pizza had tripped breaker reset added freon l…"
type textarea "x"
type textarea "8/15/25 Checked roll in cooler at pizza had tripped breaker reset added freon l…"
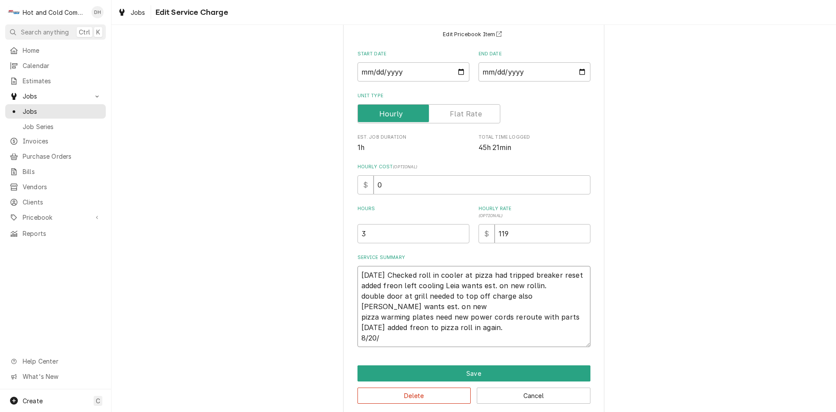
type textarea "x"
type textarea "8/15/25 Checked roll in cooler at pizza had tripped breaker reset added freon l…"
type textarea "x"
type textarea "8/15/25 Checked roll in cooler at pizza had tripped breaker reset added freon l…"
type textarea "x"
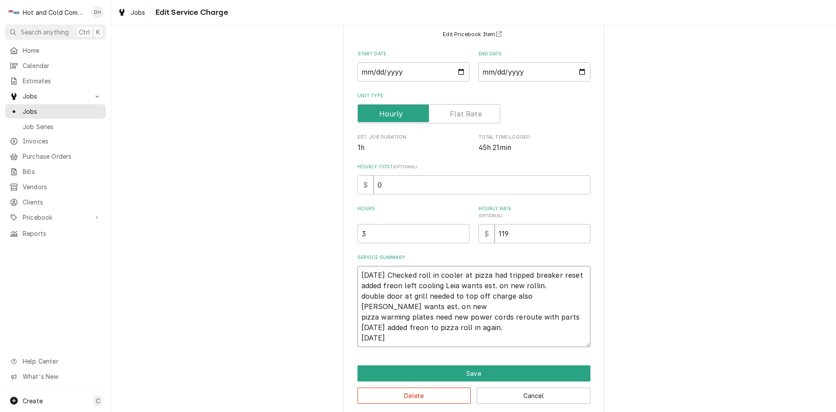
type textarea "8/15/25 Checked roll in cooler at pizza had tripped breaker reset added freon l…"
type textarea "x"
type textarea "8/15/25 Checked roll in cooler at pizza had tripped breaker reset added freon l…"
type textarea "x"
type textarea "8/15/25 Checked roll in cooler at pizza had tripped breaker reset added freon l…"
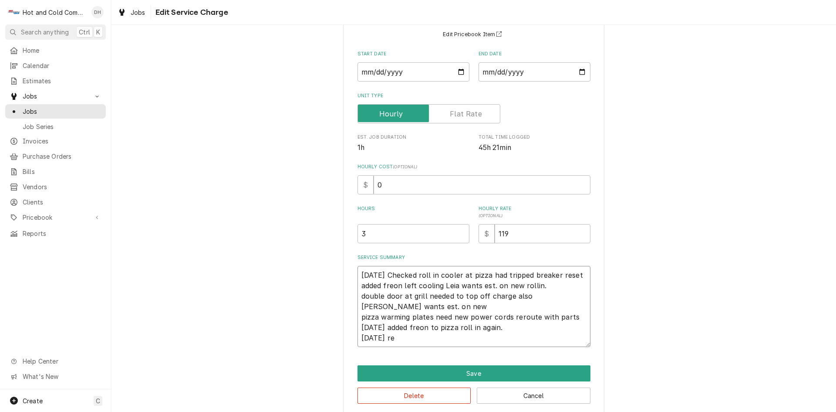
type textarea "x"
type textarea "8/15/25 Checked roll in cooler at pizza had tripped breaker reset added freon l…"
type textarea "x"
type textarea "8/15/25 Checked roll in cooler at pizza had tripped breaker reset added freon l…"
type textarea "x"
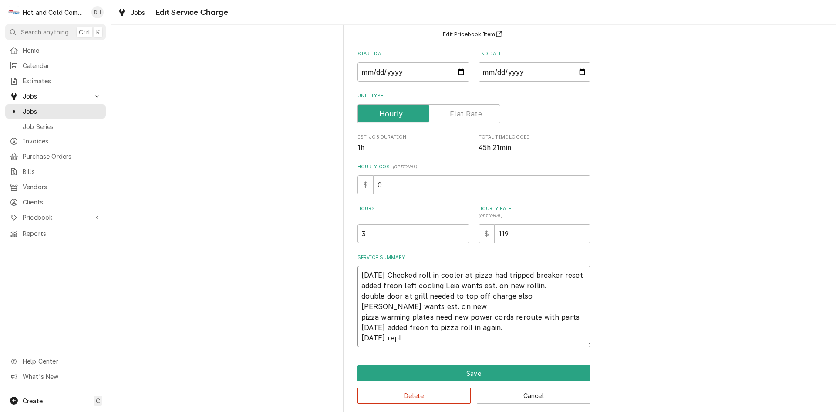
type textarea "8/15/25 Checked roll in cooler at pizza had tripped breaker reset added freon l…"
type textarea "x"
type textarea "8/15/25 Checked roll in cooler at pizza had tripped breaker reset added freon l…"
type textarea "x"
type textarea "8/15/25 Checked roll in cooler at pizza had tripped breaker reset added freon l…"
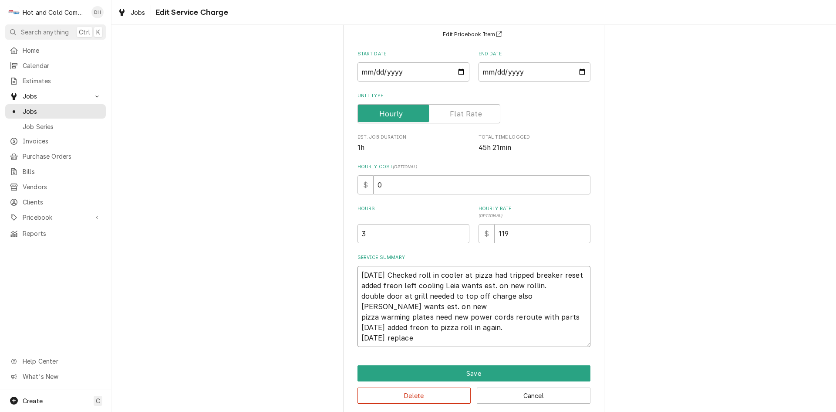
type textarea "x"
type textarea "8/15/25 Checked roll in cooler at pizza had tripped breaker reset added freon l…"
type textarea "x"
type textarea "8/15/25 Checked roll in cooler at pizza had tripped breaker reset added freon l…"
type textarea "x"
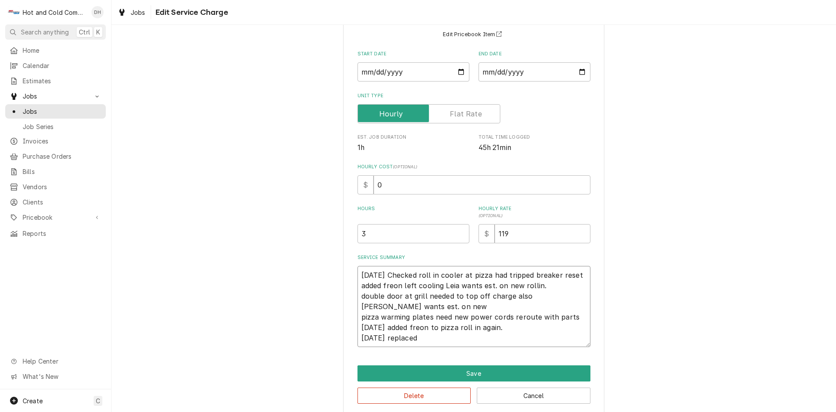
type textarea "8/15/25 Checked roll in cooler at pizza had tripped breaker reset added freon l…"
type textarea "x"
type textarea "8/15/25 Checked roll in cooler at pizza had tripped breaker reset added freon l…"
type textarea "x"
type textarea "8/15/25 Checked roll in cooler at pizza had tripped breaker reset added freon l…"
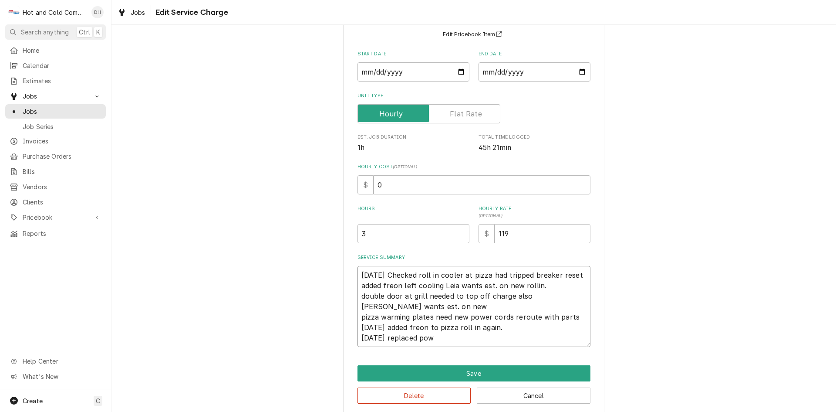
type textarea "x"
type textarea "8/15/25 Checked roll in cooler at pizza had tripped breaker reset added freon l…"
type textarea "x"
type textarea "8/15/25 Checked roll in cooler at pizza had tripped breaker reset added freon l…"
type textarea "x"
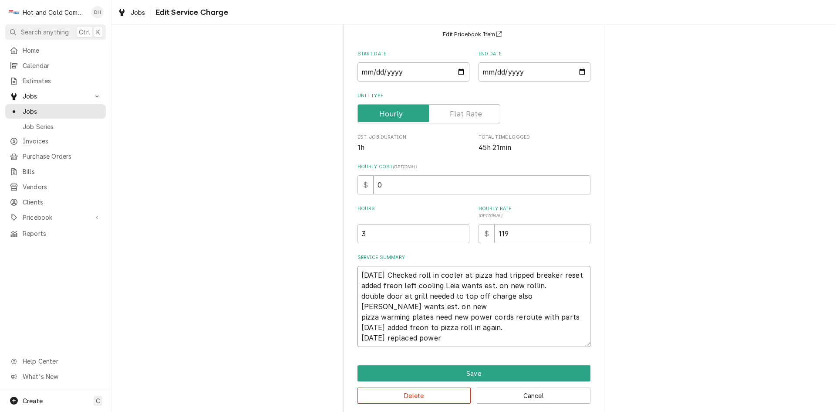
type textarea "8/15/25 Checked roll in cooler at pizza had tripped breaker reset added freon l…"
type textarea "x"
type textarea "8/15/25 Checked roll in cooler at pizza had tripped breaker reset added freon l…"
type textarea "x"
type textarea "8/15/25 Checked roll in cooler at pizza had tripped breaker reset added freon l…"
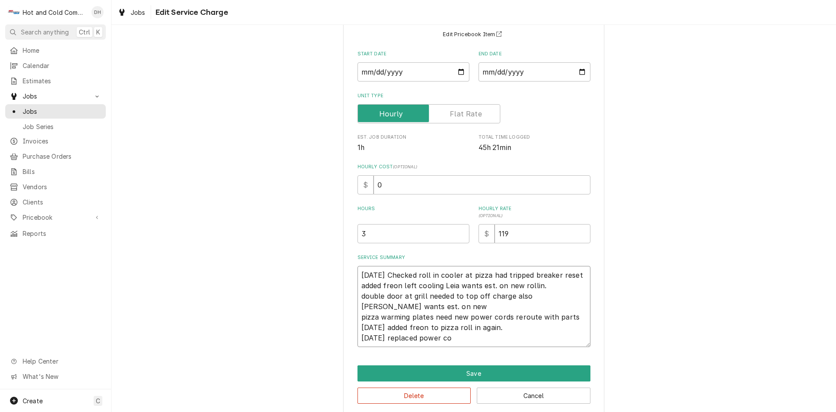
type textarea "x"
type textarea "8/15/25 Checked roll in cooler at pizza had tripped breaker reset added freon l…"
type textarea "x"
type textarea "8/15/25 Checked roll in cooler at pizza had tripped breaker reset added freon l…"
type textarea "x"
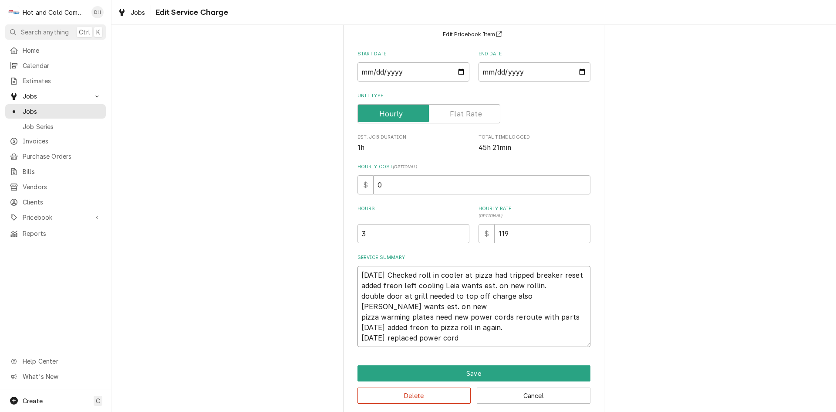
type textarea "8/15/25 Checked roll in cooler at pizza had tripped breaker reset added freon l…"
type textarea "x"
type textarea "8/15/25 Checked roll in cooler at pizza had tripped breaker reset added freon l…"
type textarea "x"
type textarea "8/15/25 Checked roll in cooler at pizza had tripped breaker reset added freon l…"
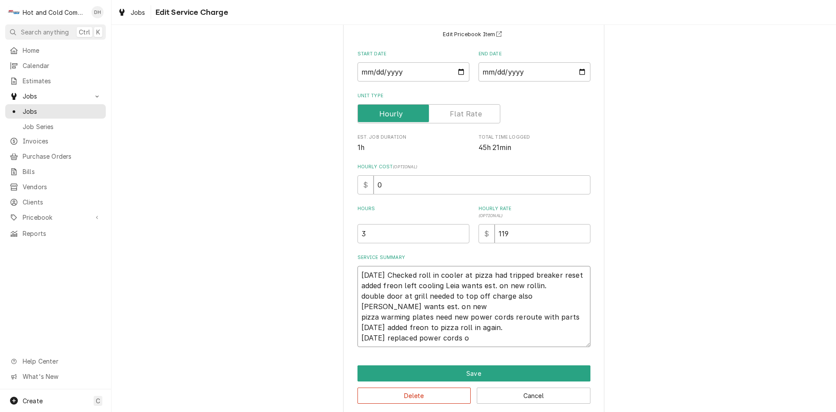
type textarea "x"
type textarea "8/15/25 Checked roll in cooler at pizza had tripped breaker reset added freon l…"
type textarea "x"
type textarea "8/15/25 Checked roll in cooler at pizza had tripped breaker reset added freon l…"
type textarea "x"
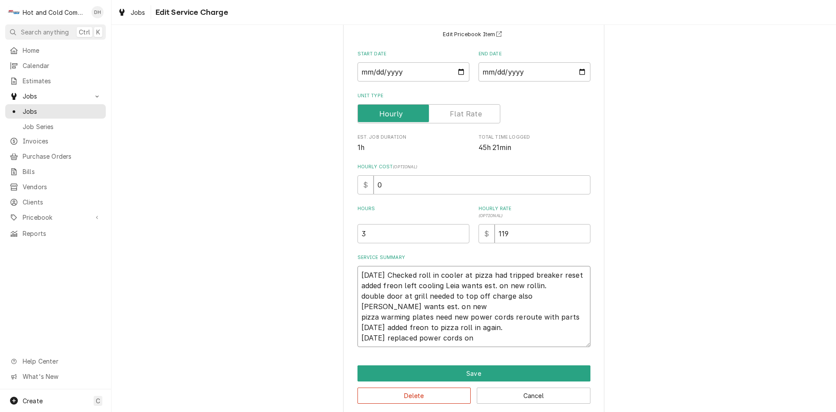
type textarea "8/15/25 Checked roll in cooler at pizza had tripped breaker reset added freon l…"
type textarea "x"
type textarea "8/15/25 Checked roll in cooler at pizza had tripped breaker reset added freon l…"
type textarea "x"
type textarea "8/15/25 Checked roll in cooler at pizza had tripped breaker reset added freon l…"
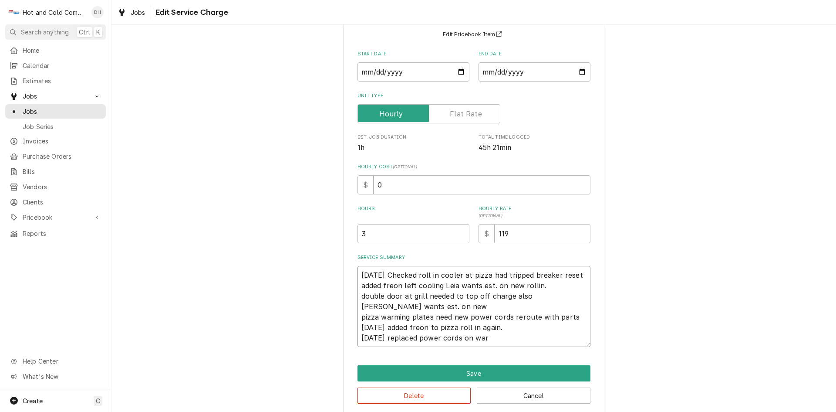
type textarea "x"
type textarea "8/15/25 Checked roll in cooler at pizza had tripped breaker reset added freon l…"
type textarea "x"
type textarea "8/15/25 Checked roll in cooler at pizza had tripped breaker reset added freon l…"
type textarea "x"
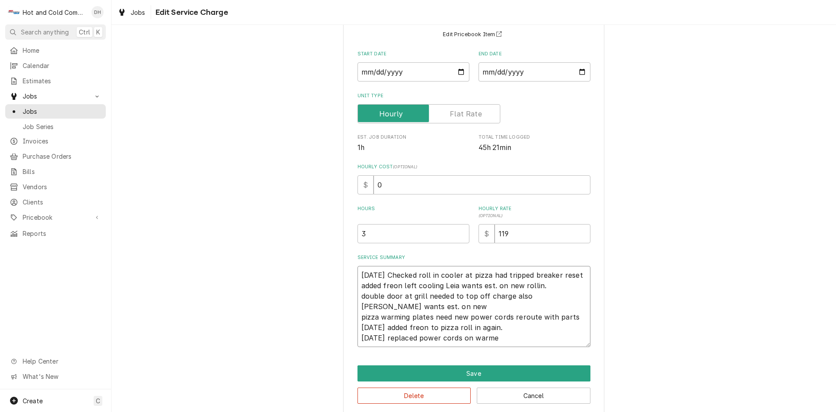
type textarea "8/15/25 Checked roll in cooler at pizza had tripped breaker reset added freon l…"
type textarea "x"
type textarea "8/15/25 Checked roll in cooler at pizza had tripped breaker reset added freon l…"
type textarea "x"
type textarea "8/15/25 Checked roll in cooler at pizza had tripped breaker reset added freon l…"
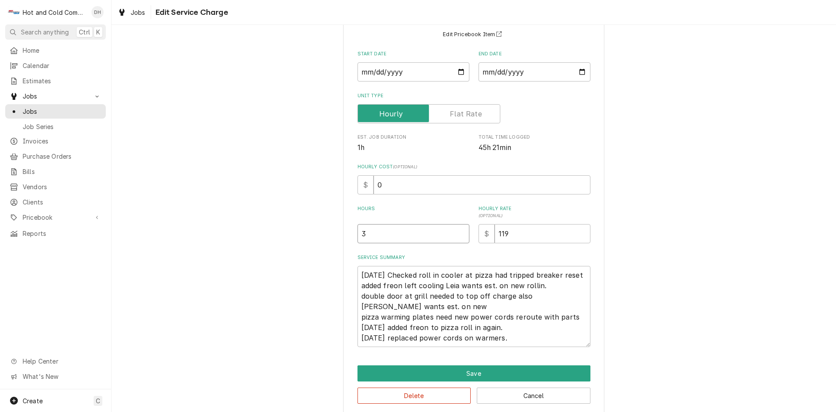
click at [401, 237] on input "3" at bounding box center [414, 233] width 112 height 19
type textarea "x"
type input "4"
type textarea "x"
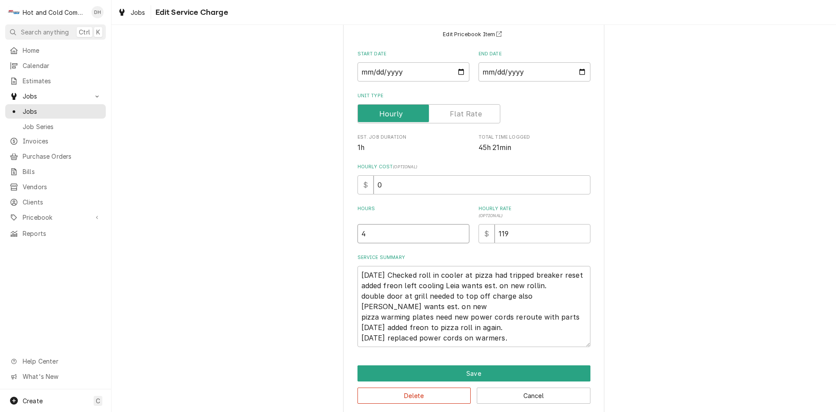
type input "4.2"
type textarea "x"
type input "4.25"
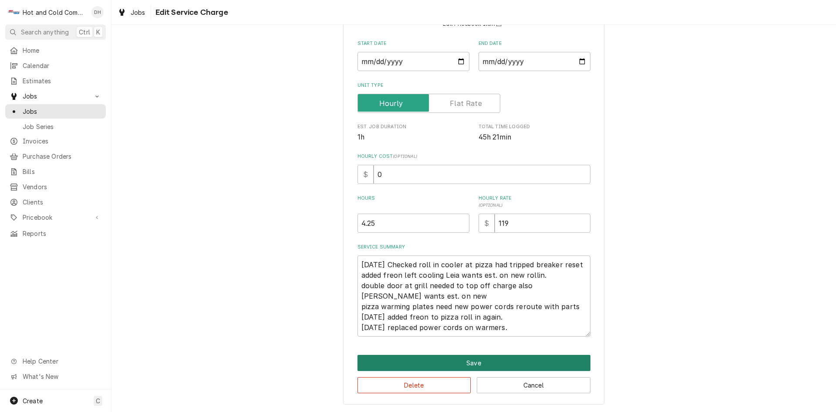
click at [471, 362] on button "Save" at bounding box center [474, 363] width 233 height 16
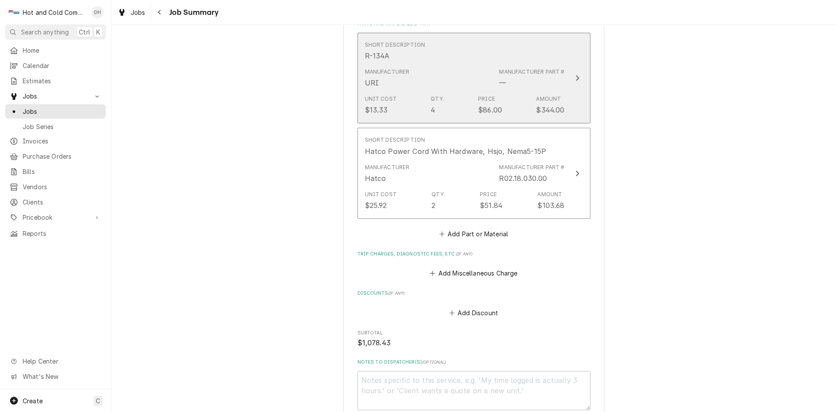
scroll to position [706, 0]
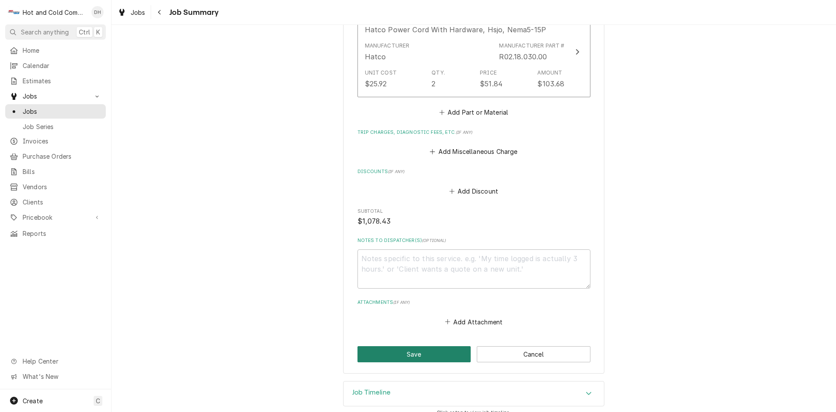
drag, startPoint x: 404, startPoint y: 342, endPoint x: 464, endPoint y: 302, distance: 72.5
click at [406, 346] on button "Save" at bounding box center [415, 354] width 114 height 16
type textarea "x"
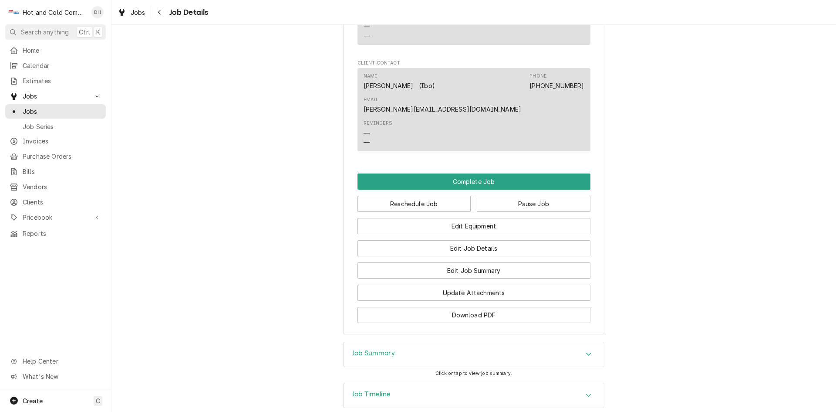
scroll to position [857, 0]
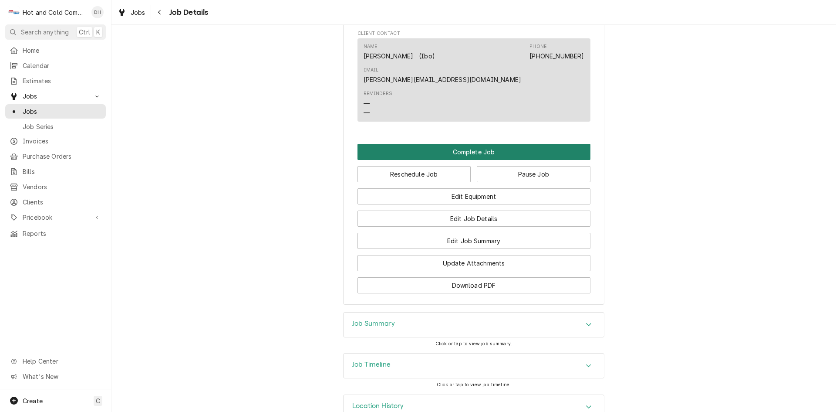
click at [476, 144] on button "Complete Job" at bounding box center [474, 152] width 233 height 16
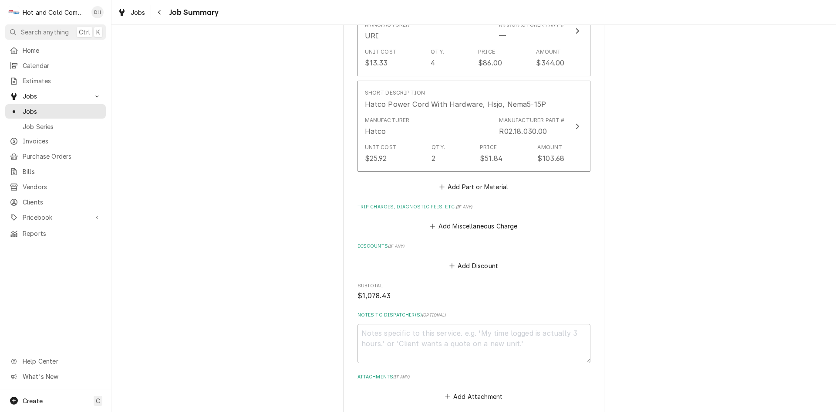
scroll to position [706, 0]
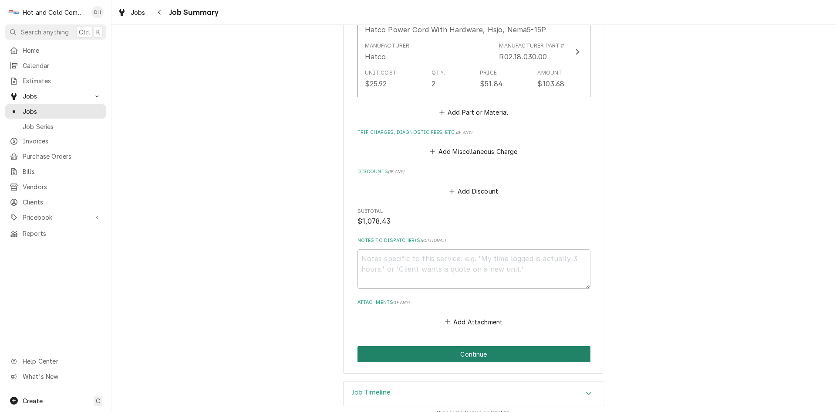
drag, startPoint x: 473, startPoint y: 344, endPoint x: 485, endPoint y: 329, distance: 19.2
click at [474, 346] on button "Continue" at bounding box center [474, 354] width 233 height 16
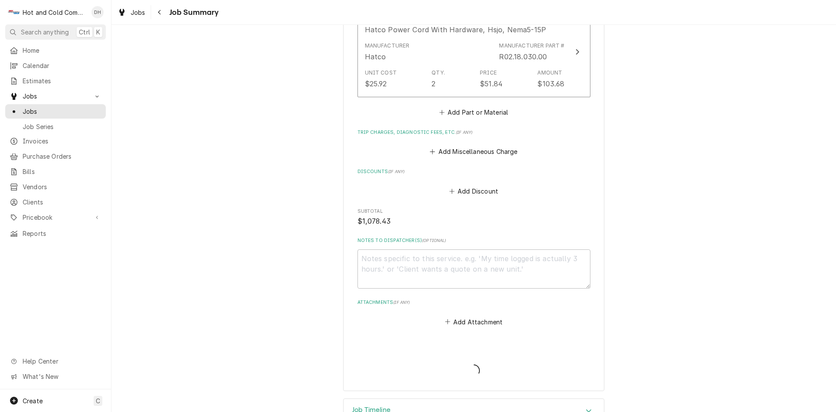
type textarea "x"
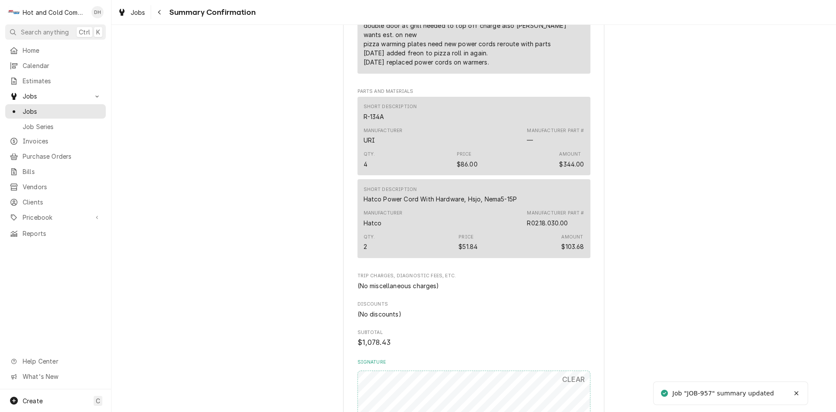
scroll to position [663, 0]
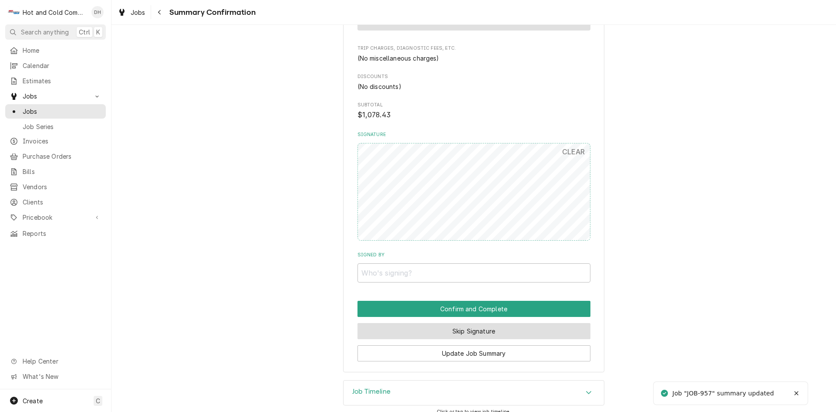
drag, startPoint x: 463, startPoint y: 320, endPoint x: 472, endPoint y: 317, distance: 10.1
click at [470, 323] on button "Skip Signature" at bounding box center [474, 331] width 233 height 16
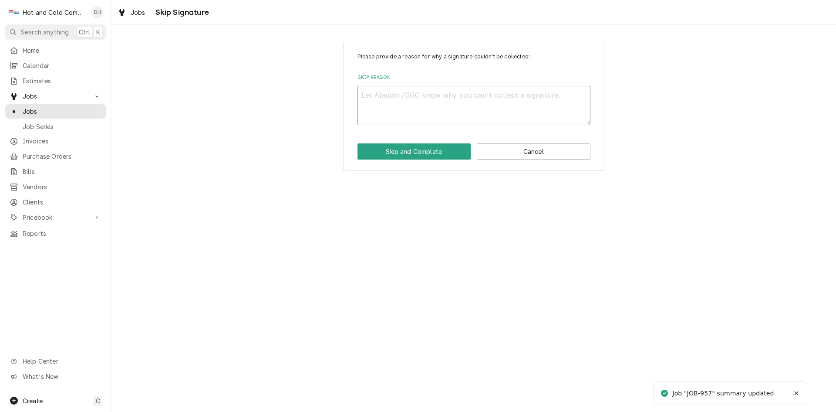
drag, startPoint x: 419, startPoint y: 101, endPoint x: 627, endPoint y: 152, distance: 214.7
click at [422, 102] on textarea "Skip Reason" at bounding box center [474, 105] width 233 height 39
type textarea "x"
type textarea "e"
type textarea "x"
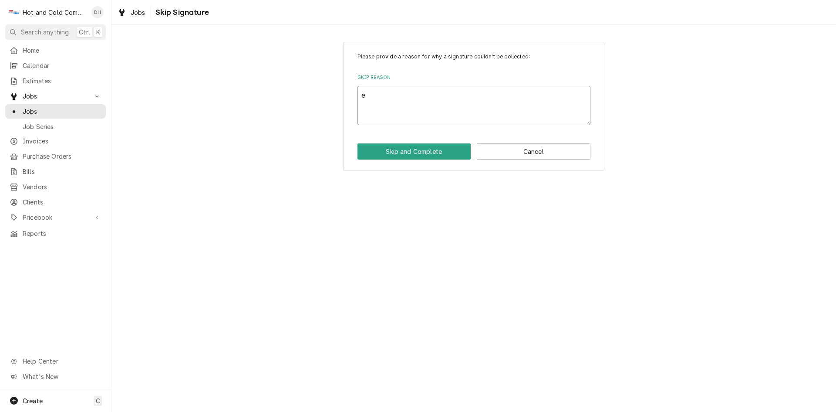
type textarea "em"
type textarea "x"
type textarea "ema"
type textarea "x"
type textarea "emai"
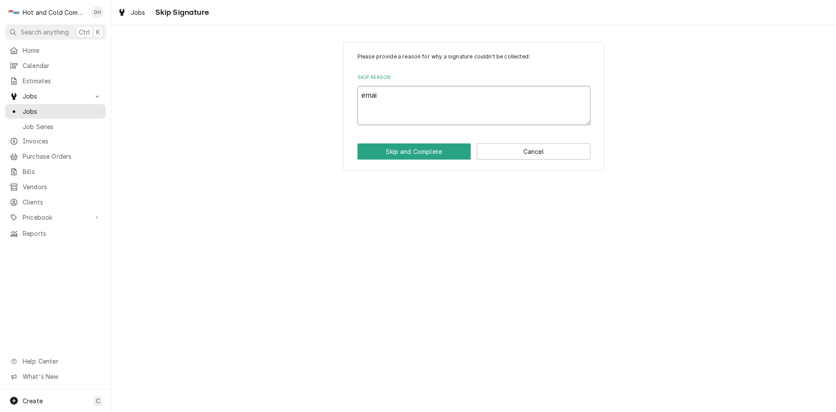
type textarea "x"
type textarea "email"
type textarea "x"
type textarea "emaile"
type textarea "x"
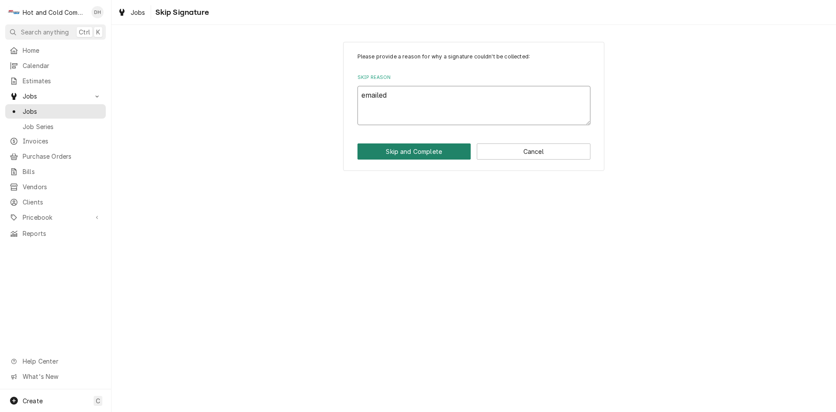
type textarea "emailed"
click at [441, 149] on button "Skip and Complete" at bounding box center [415, 151] width 114 height 16
type textarea "x"
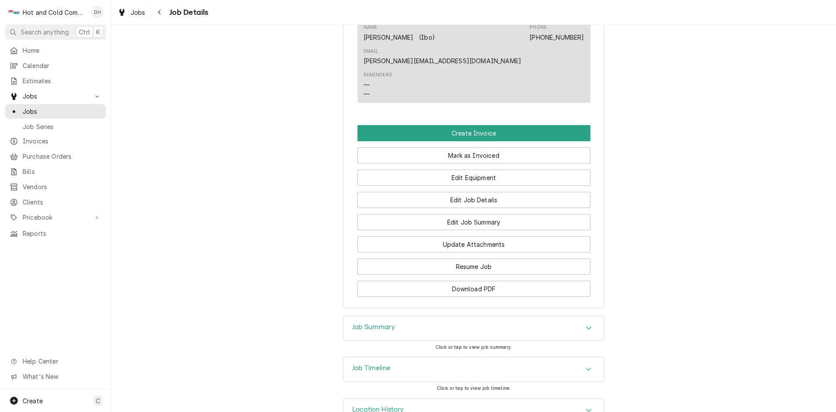
scroll to position [715, 0]
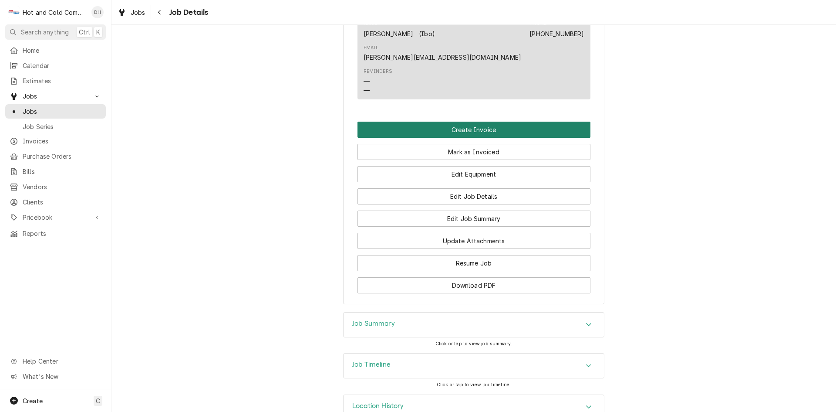
click at [483, 122] on button "Create Invoice" at bounding box center [474, 130] width 233 height 16
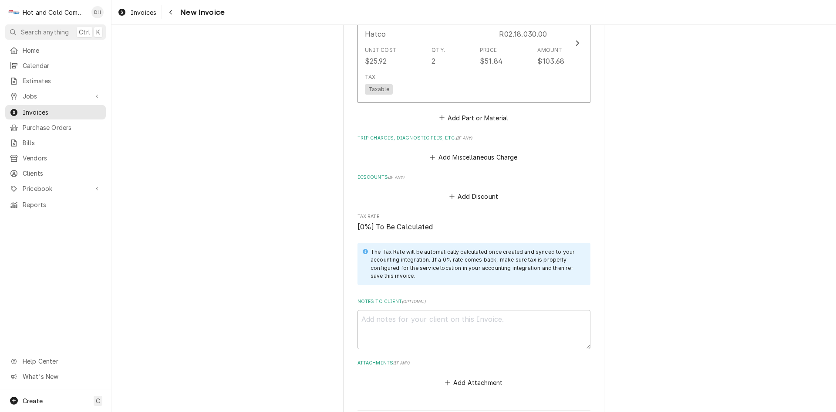
scroll to position [1457, 0]
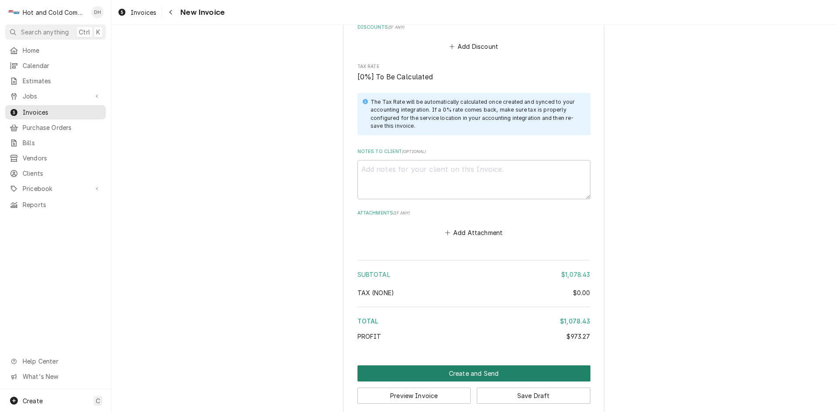
drag, startPoint x: 467, startPoint y: 361, endPoint x: 480, endPoint y: 358, distance: 13.4
click at [467, 365] on button "Create and Send" at bounding box center [474, 373] width 233 height 16
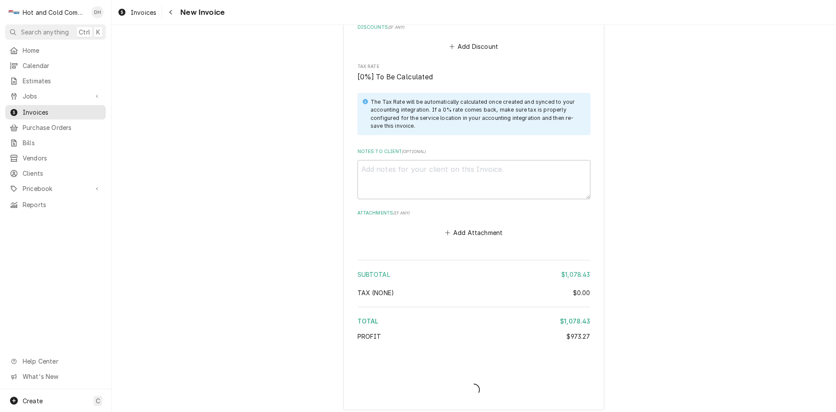
scroll to position [1452, 0]
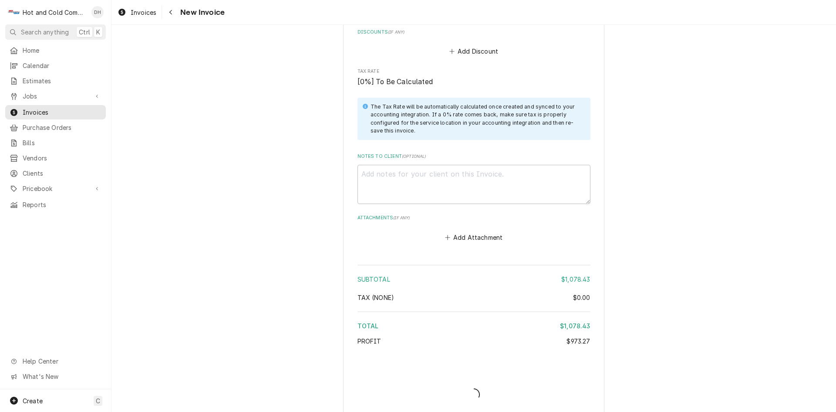
type textarea "x"
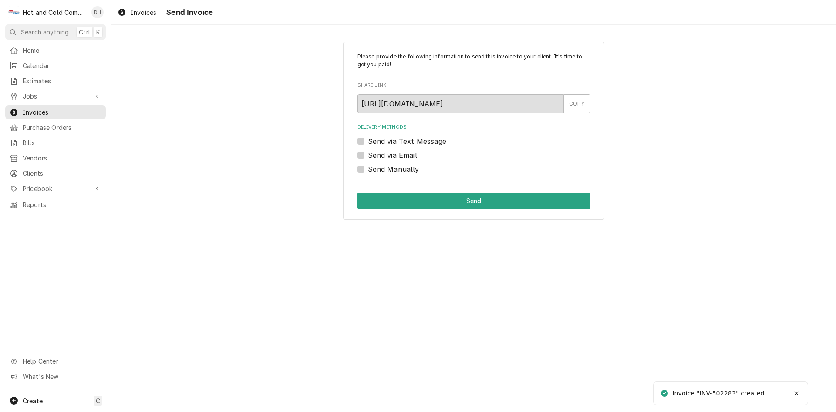
click at [368, 158] on label "Send via Email" at bounding box center [392, 155] width 49 height 10
click at [368, 158] on input "Send via Email" at bounding box center [484, 159] width 233 height 19
checkbox input "true"
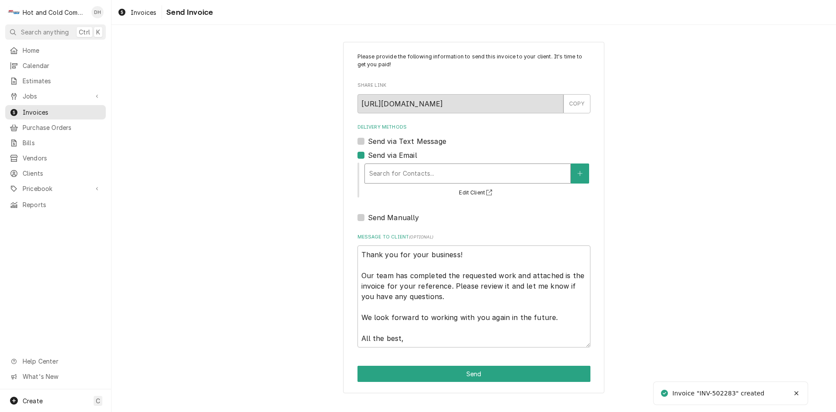
drag, startPoint x: 500, startPoint y: 171, endPoint x: 491, endPoint y: 173, distance: 8.4
click at [498, 171] on div "Delivery Methods" at bounding box center [467, 174] width 197 height 16
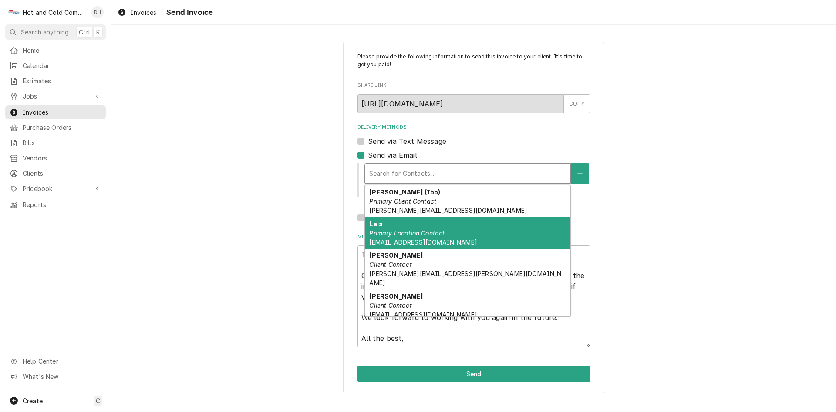
click at [422, 235] on em "Primary Location Contact" at bounding box center [406, 232] width 75 height 7
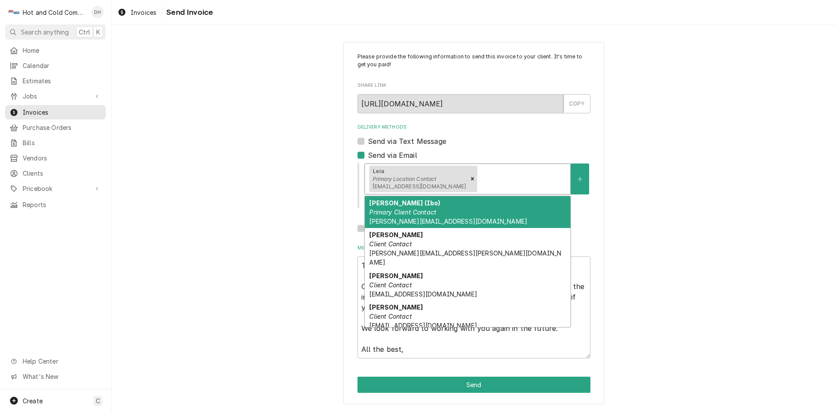
click at [500, 179] on div "Delivery Methods" at bounding box center [522, 179] width 87 height 16
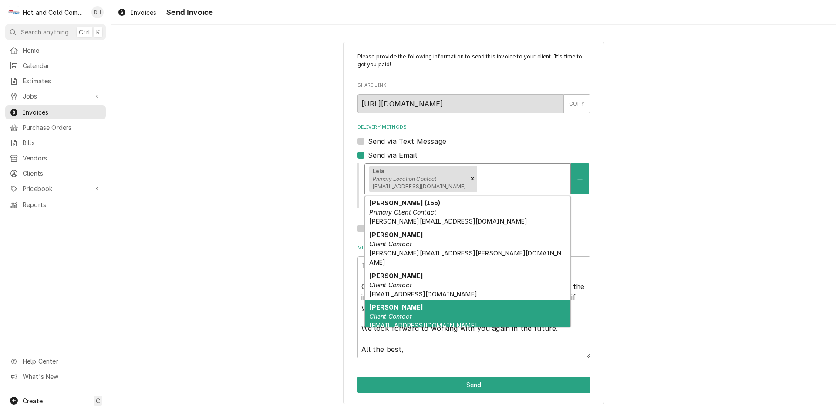
click at [442, 307] on div "NATASHA Client Contact NATASHA.RIVERA1@ELIOR-NA.COM" at bounding box center [468, 316] width 206 height 32
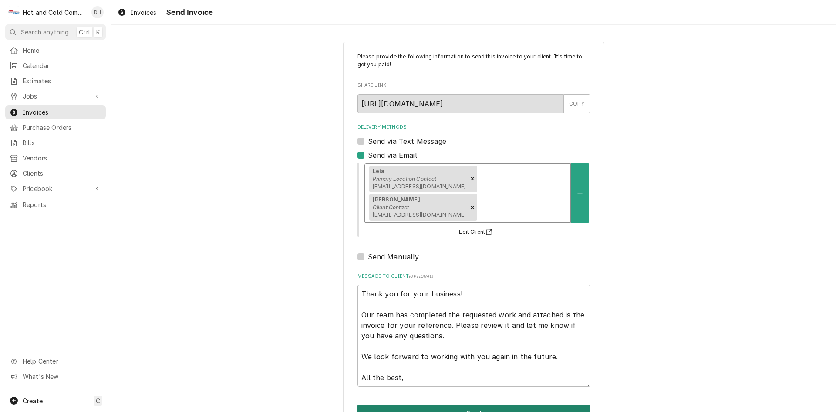
click at [477, 405] on button "Send" at bounding box center [474, 413] width 233 height 16
type textarea "x"
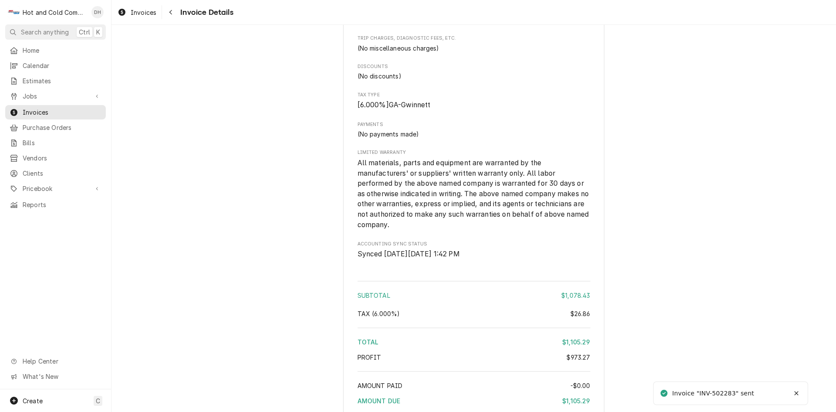
scroll to position [1233, 0]
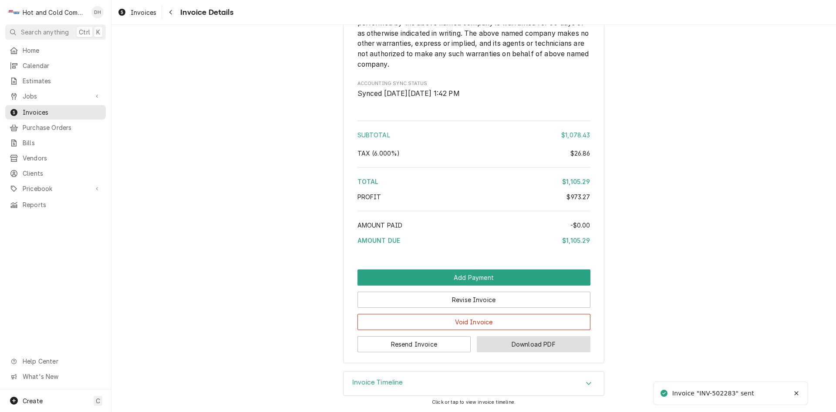
drag, startPoint x: 539, startPoint y: 342, endPoint x: 546, endPoint y: 339, distance: 7.4
click at [545, 340] on button "Download PDF" at bounding box center [534, 344] width 114 height 16
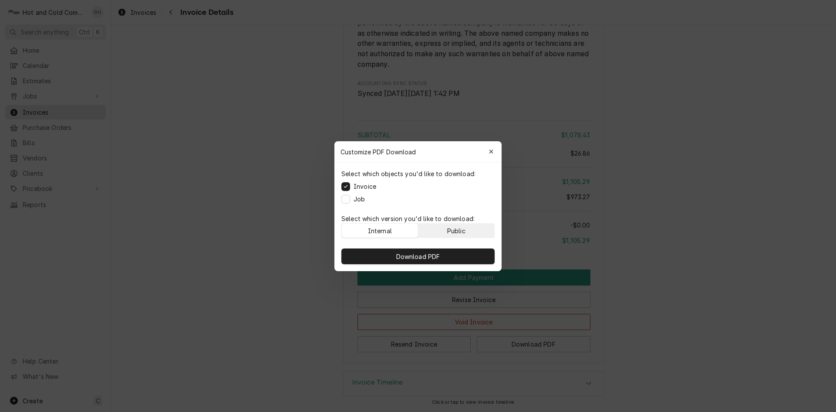
drag, startPoint x: 478, startPoint y: 232, endPoint x: 515, endPoint y: 230, distance: 36.7
click at [480, 230] on button "Public" at bounding box center [457, 230] width 76 height 14
drag, startPoint x: 446, startPoint y: 256, endPoint x: 572, endPoint y: 215, distance: 133.1
click at [446, 256] on button "Download PDF" at bounding box center [418, 256] width 153 height 16
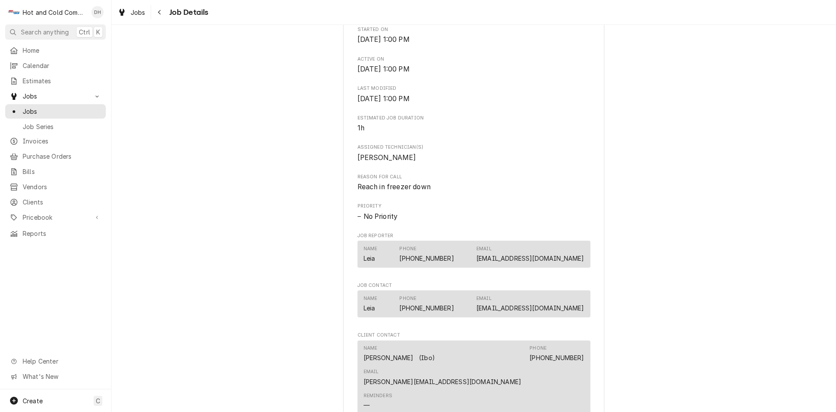
scroll to position [291, 0]
